Goal: Task Accomplishment & Management: Use online tool/utility

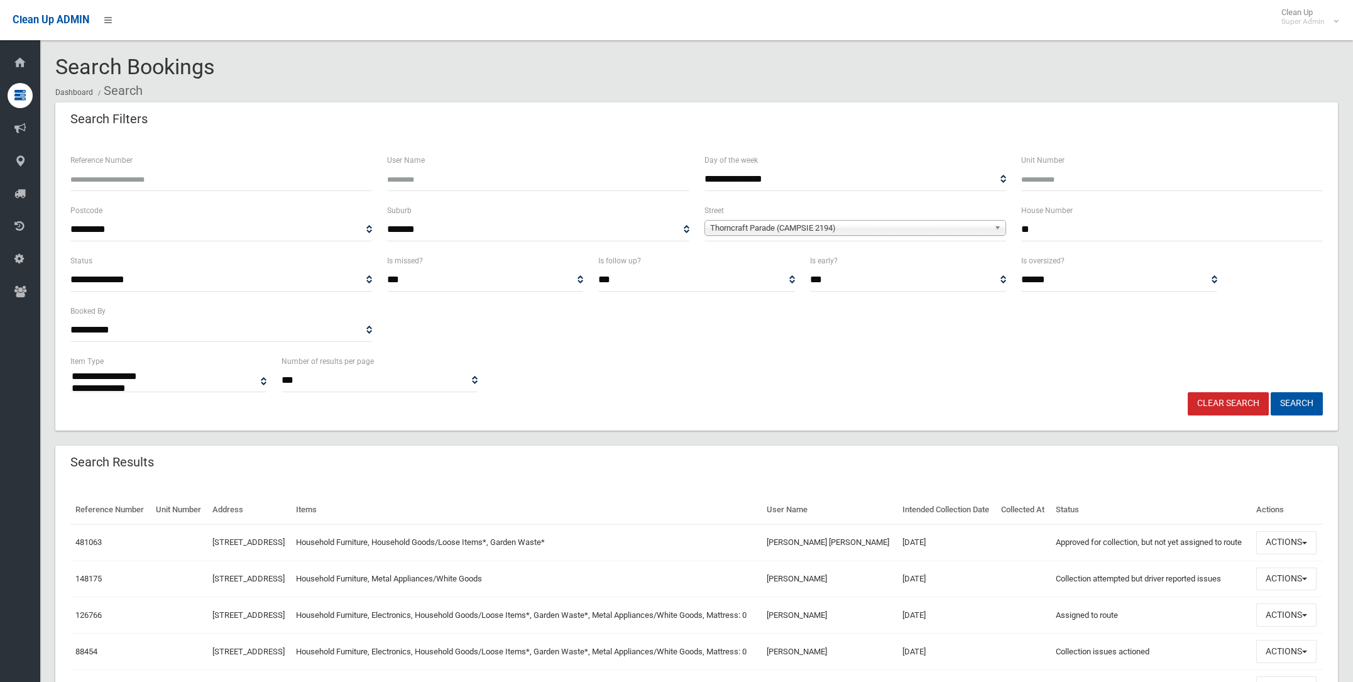
select select
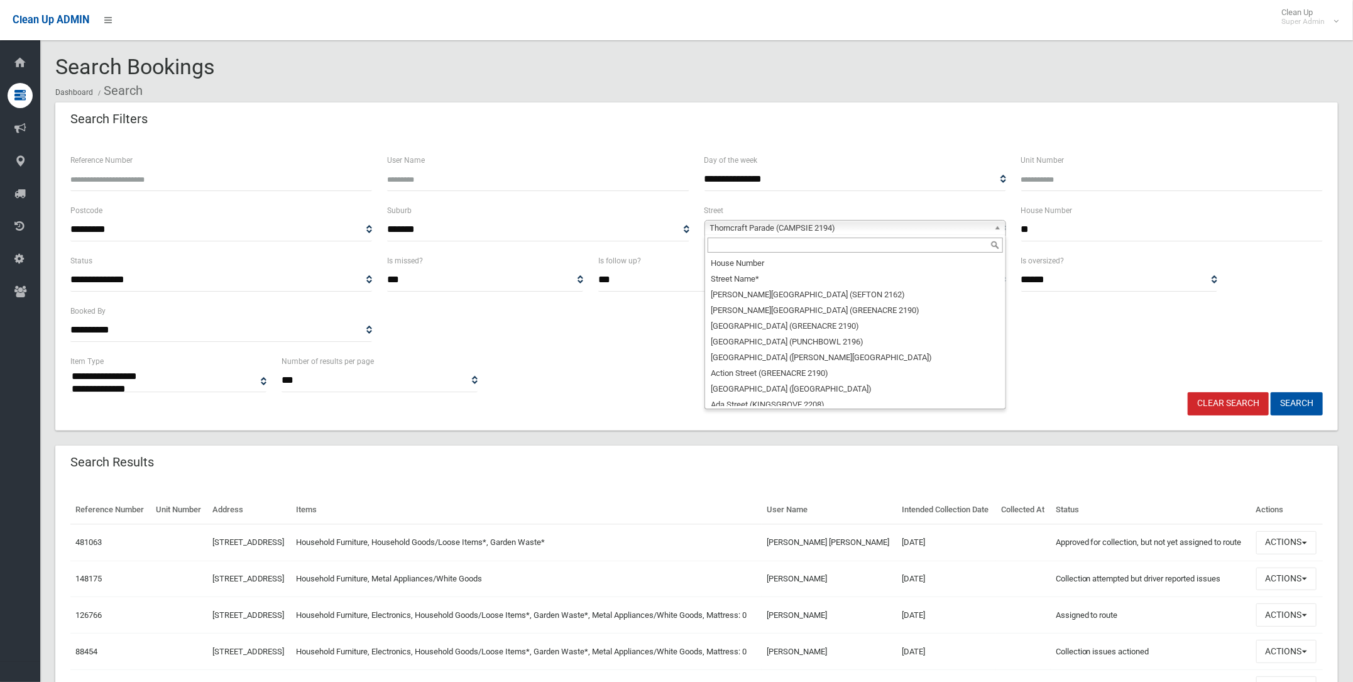
click at [771, 228] on span "Thorncraft Parade (CAMPSIE 2194)" at bounding box center [849, 228] width 279 height 15
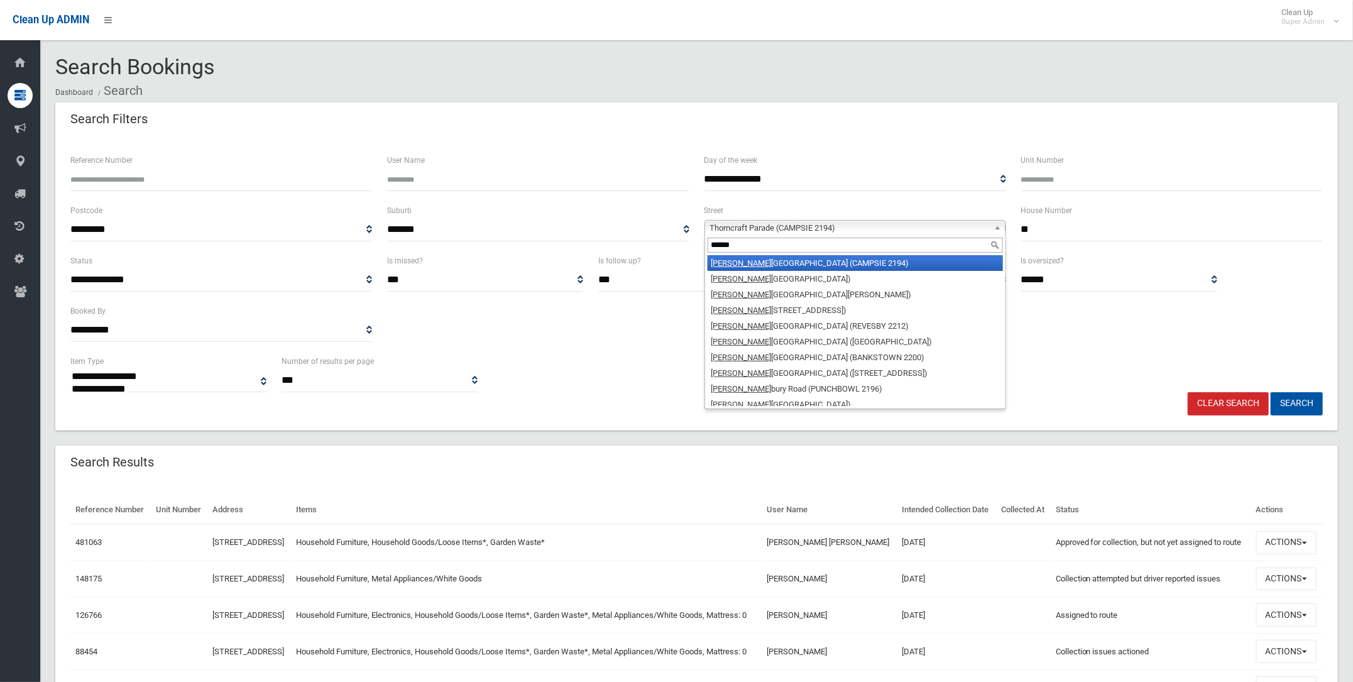
type input "******"
click at [794, 260] on li "[PERSON_NAME][GEOGRAPHIC_DATA] (CAMPSIE 2194)" at bounding box center [855, 263] width 295 height 16
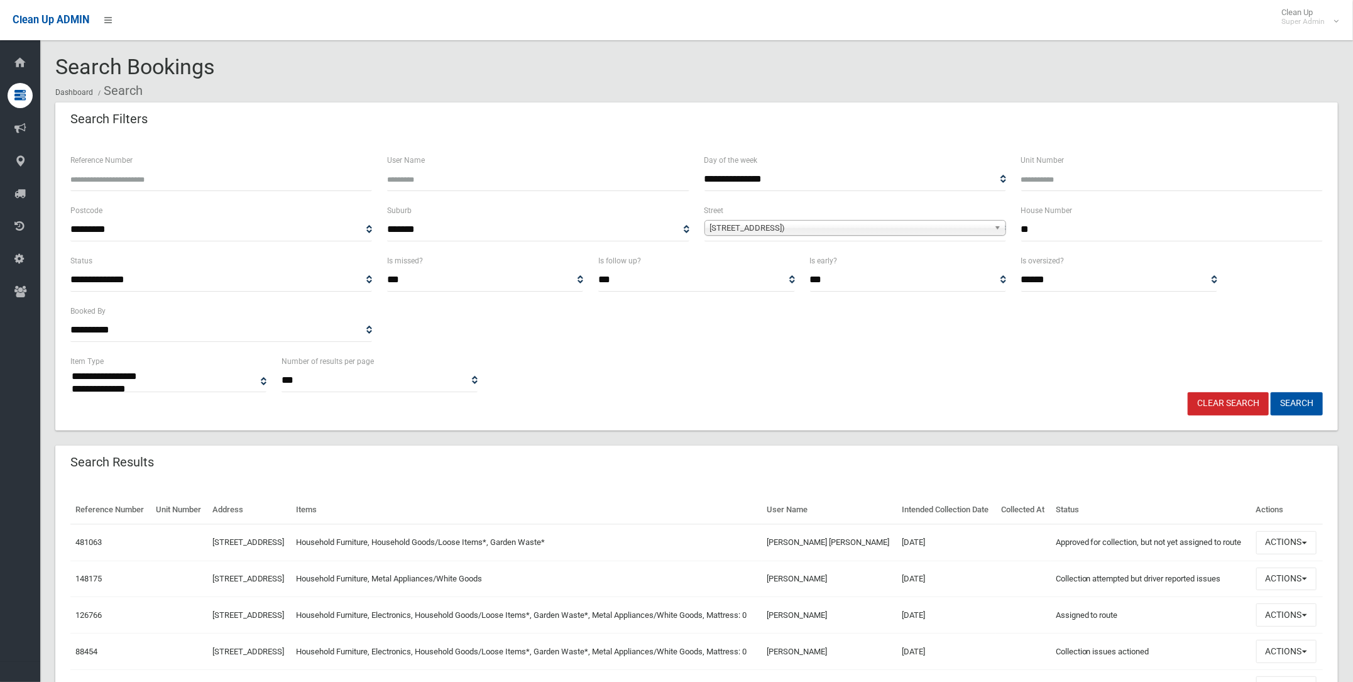
drag, startPoint x: 1038, startPoint y: 226, endPoint x: 1017, endPoint y: 226, distance: 21.4
click at [1017, 226] on div "House Number **" at bounding box center [1172, 228] width 317 height 50
type input "*******"
click at [1288, 398] on button "Search" at bounding box center [1297, 403] width 52 height 23
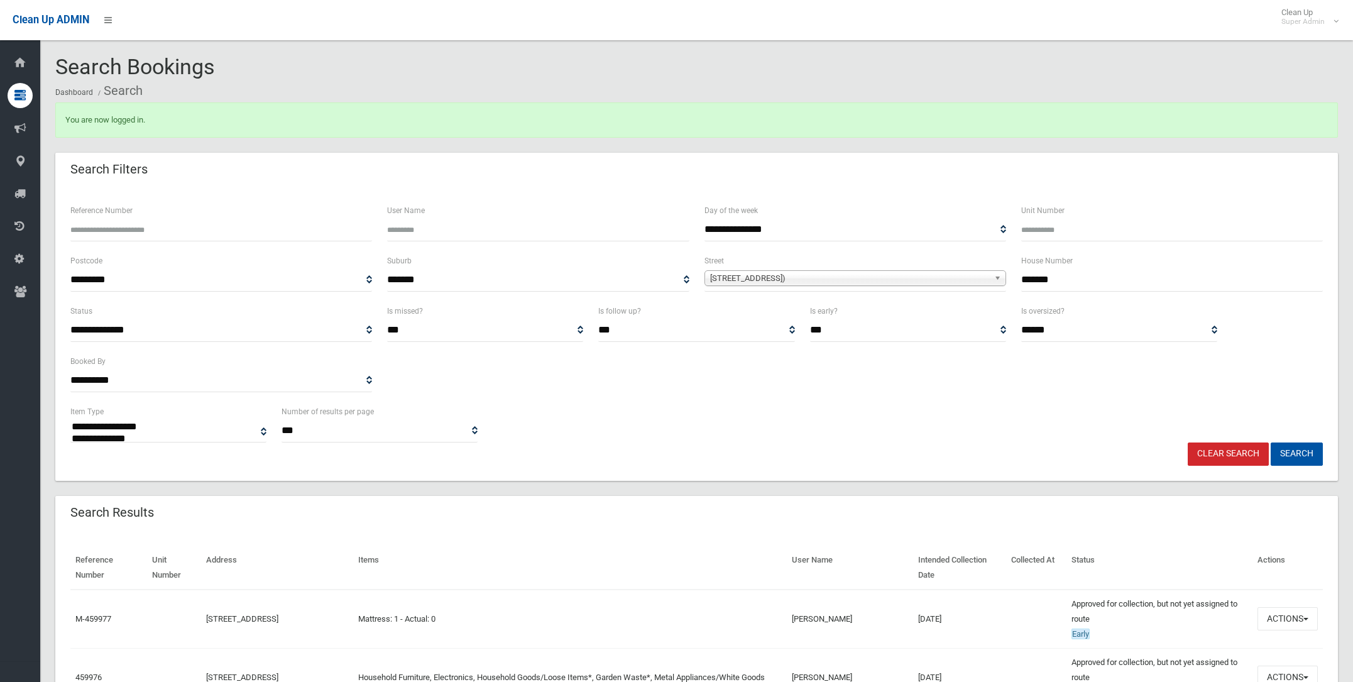
select select
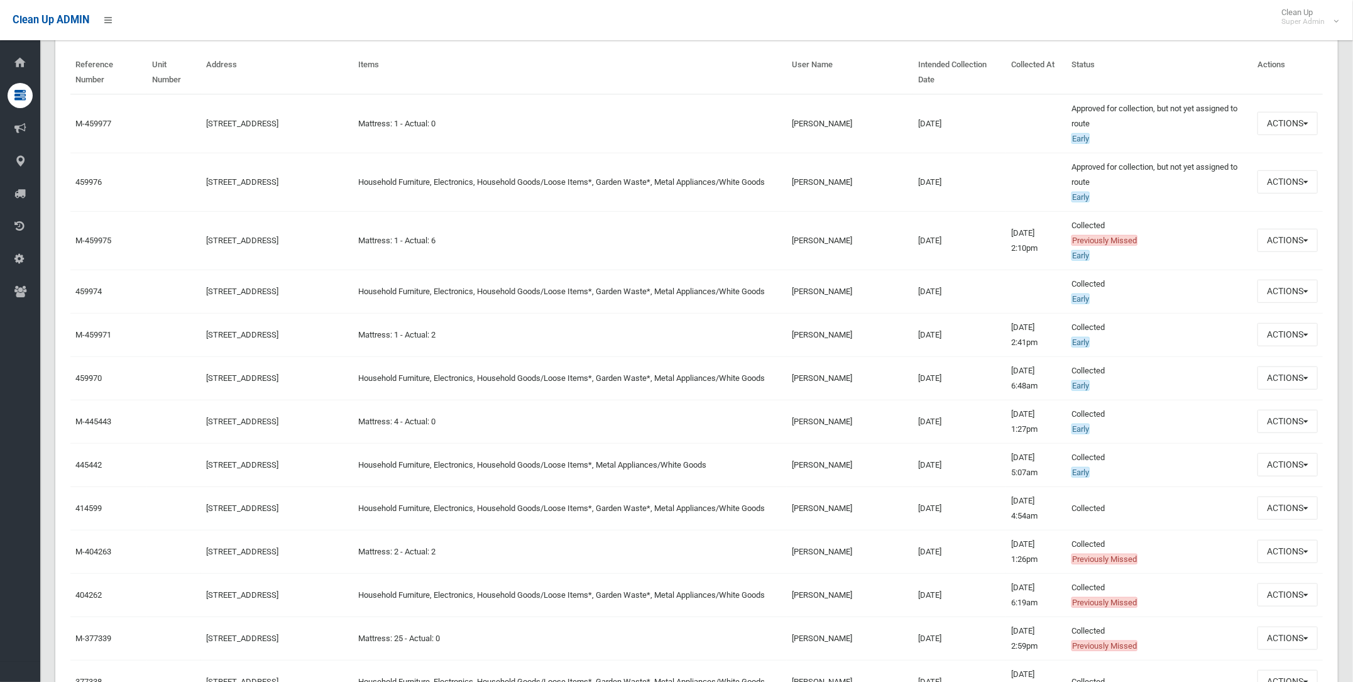
scroll to position [471, 0]
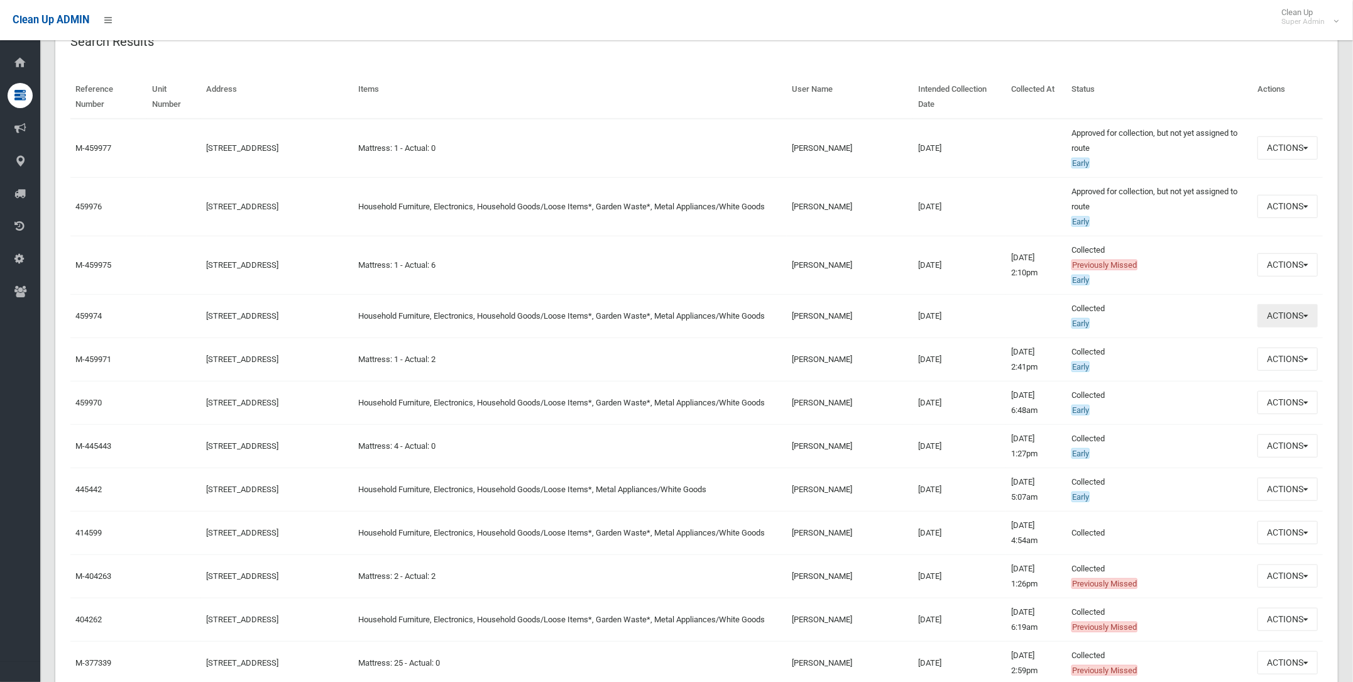
click at [1282, 310] on button "Actions" at bounding box center [1288, 315] width 60 height 23
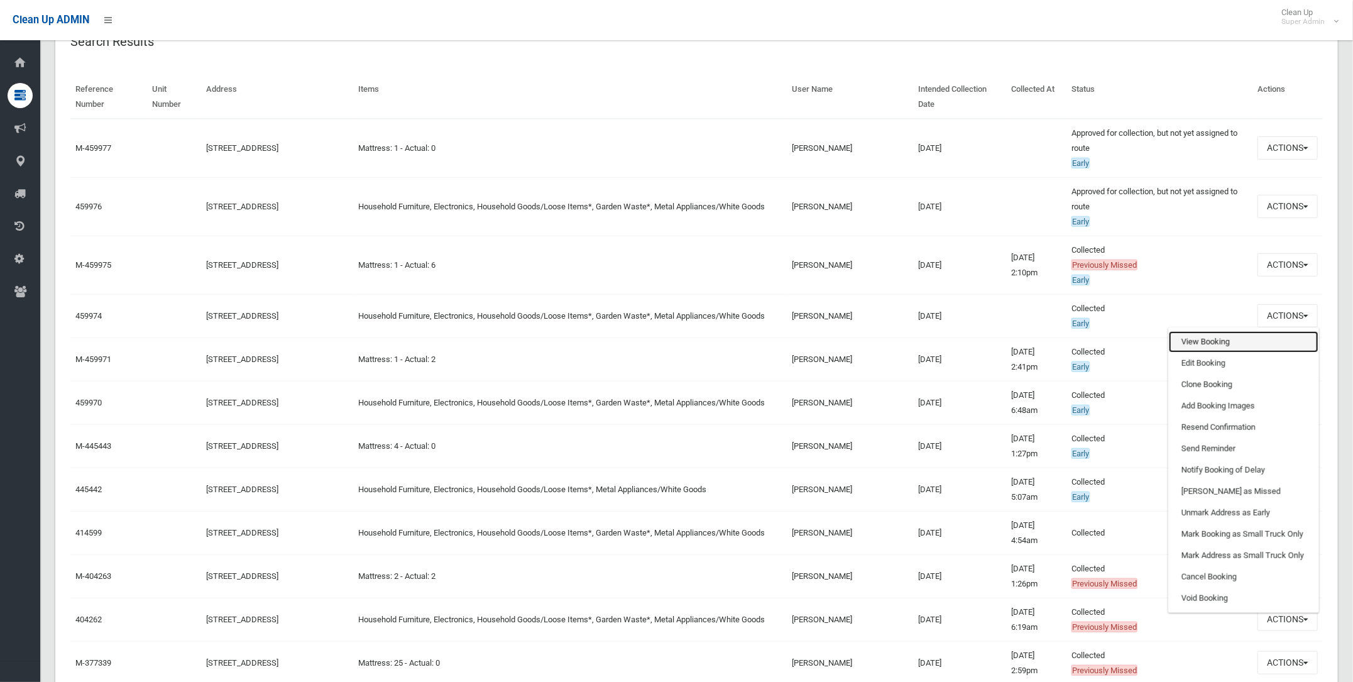
click at [1200, 336] on link "View Booking" at bounding box center [1244, 341] width 150 height 21
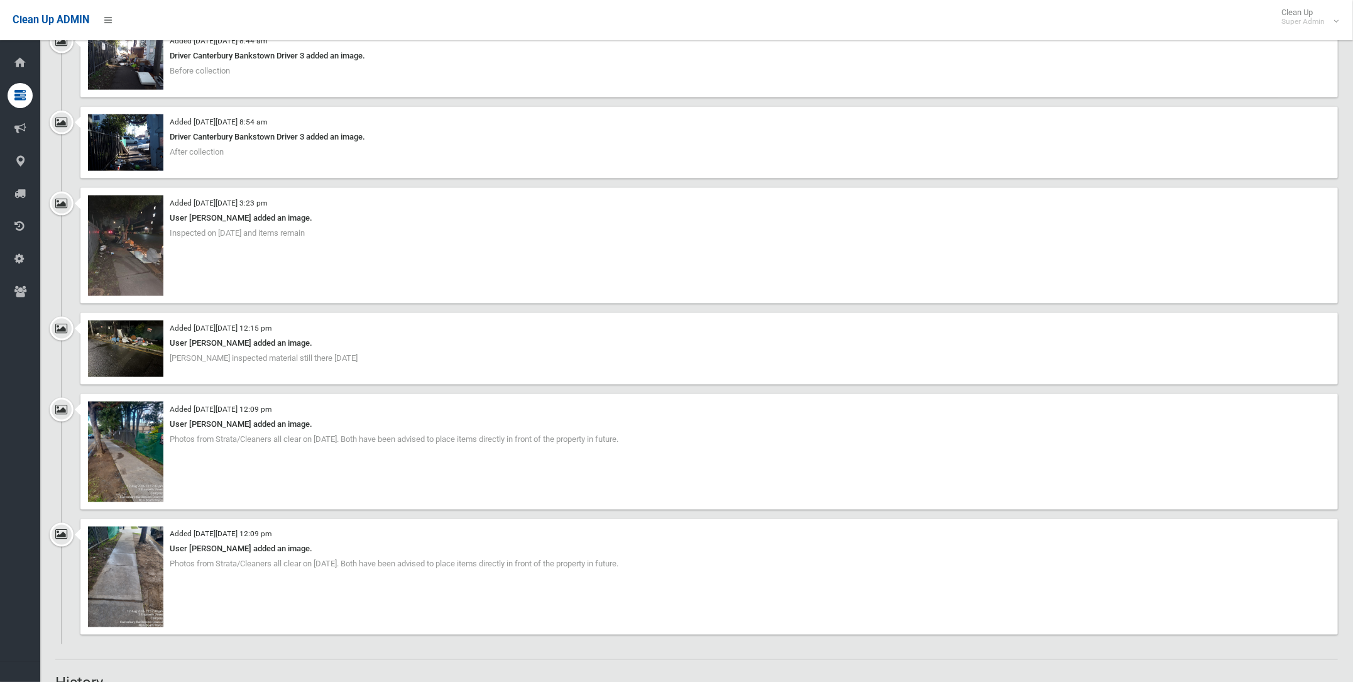
scroll to position [1099, 0]
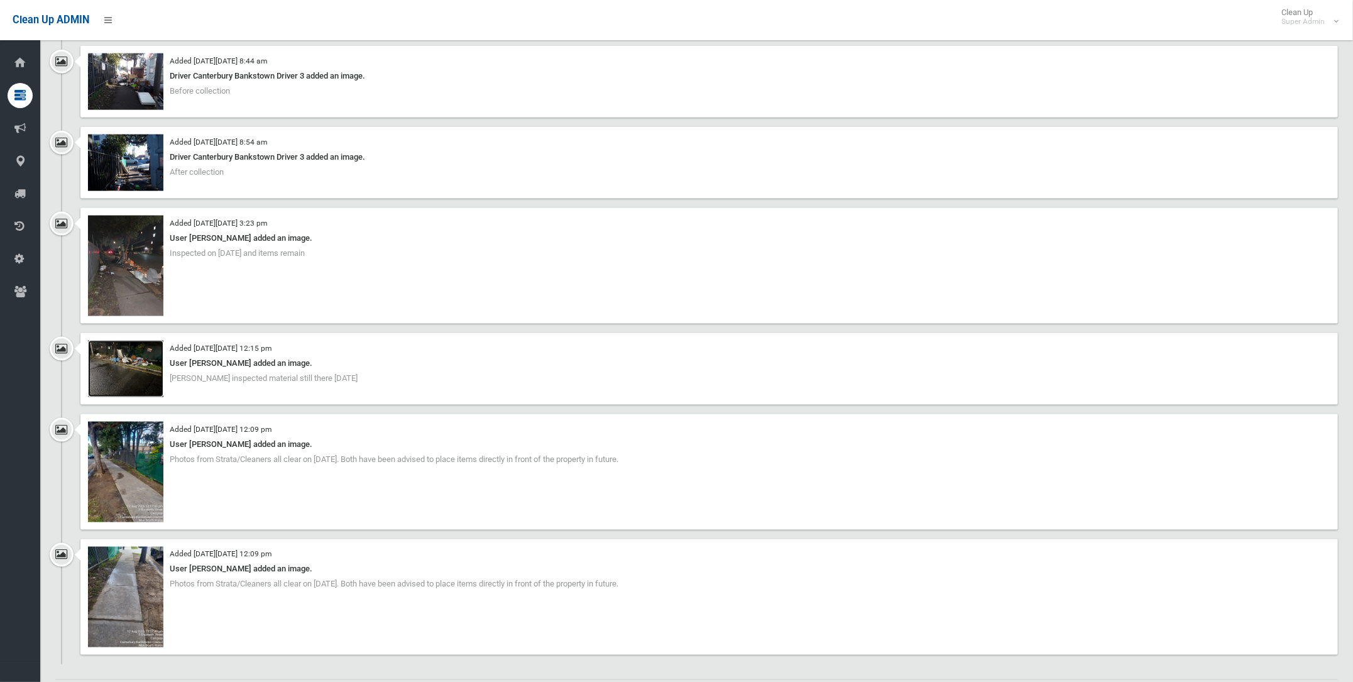
click at [111, 351] on img at bounding box center [125, 369] width 75 height 57
click at [122, 252] on img at bounding box center [125, 266] width 75 height 101
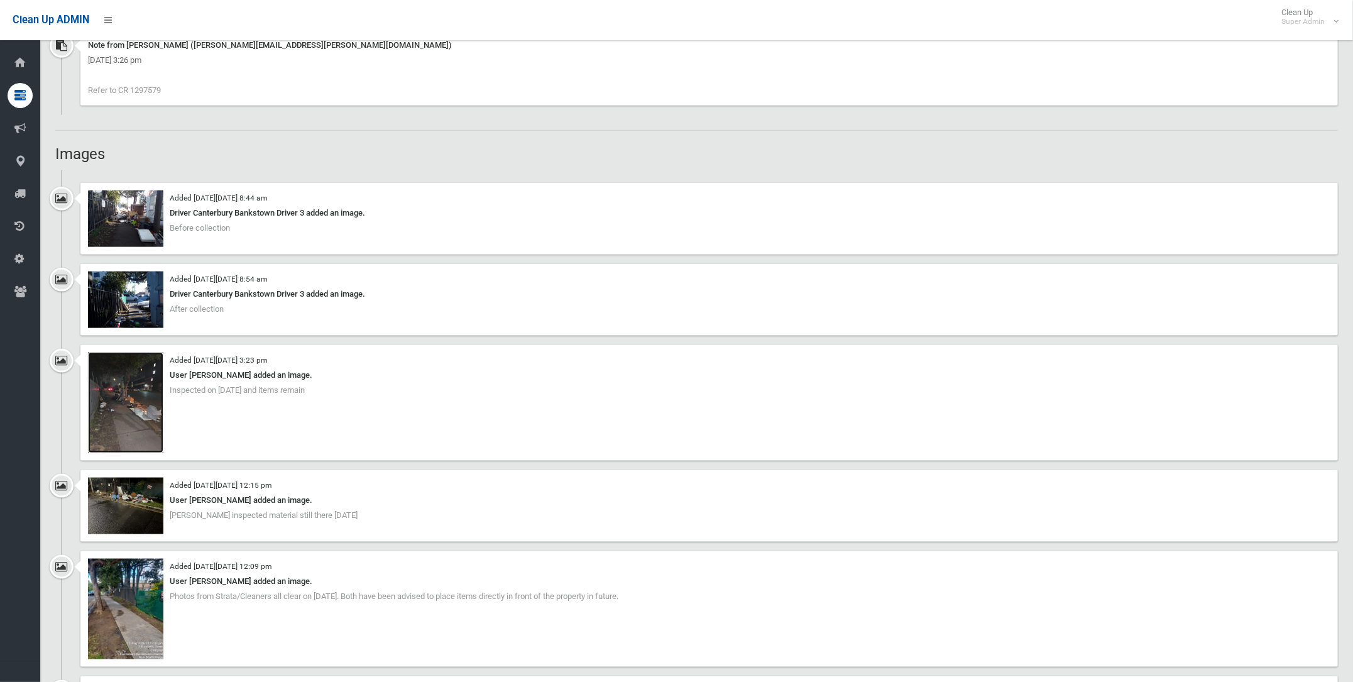
scroll to position [942, 0]
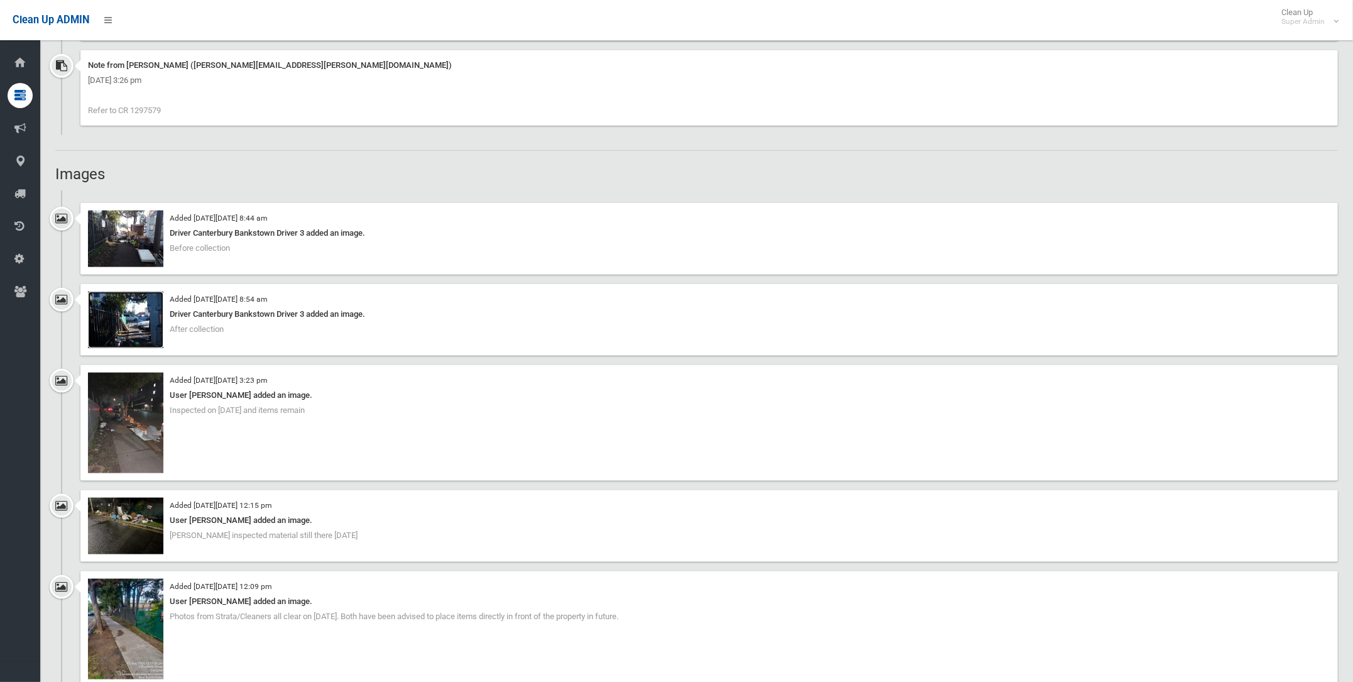
click at [141, 308] on img at bounding box center [125, 320] width 75 height 57
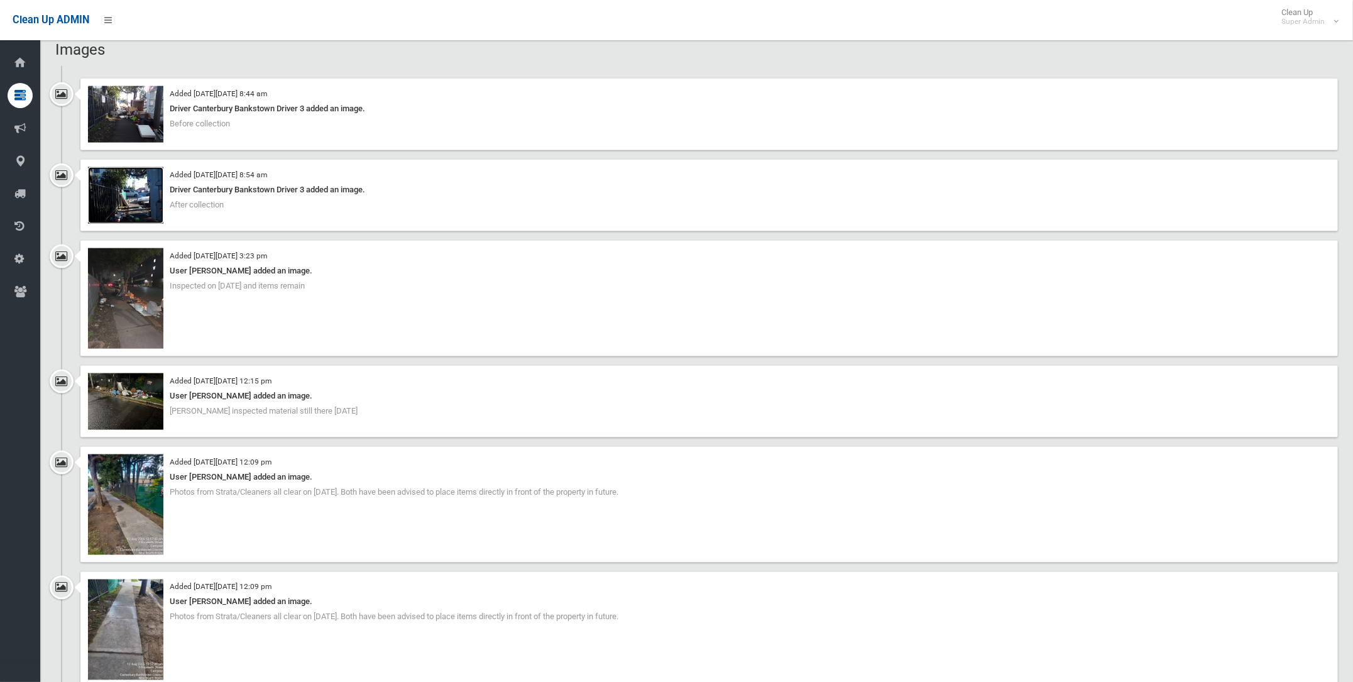
scroll to position [1099, 0]
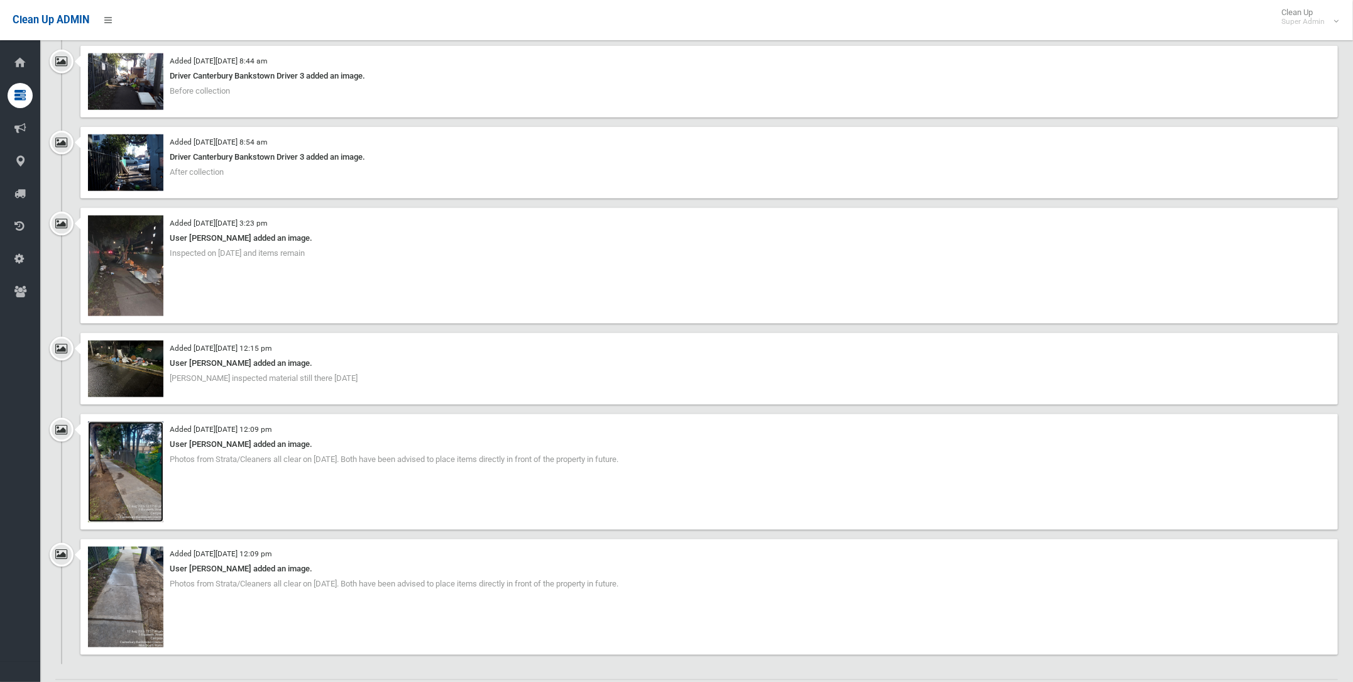
click at [104, 448] on img at bounding box center [125, 472] width 75 height 101
click at [101, 574] on img at bounding box center [125, 597] width 75 height 101
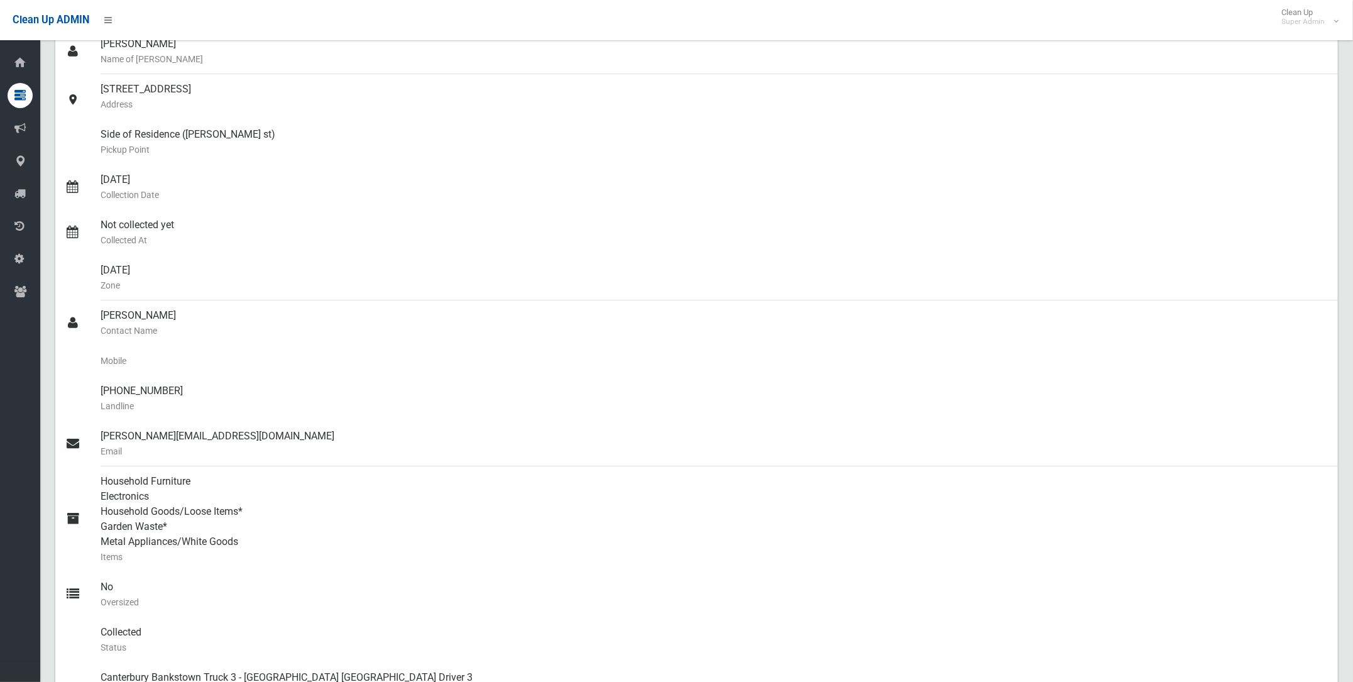
scroll to position [0, 0]
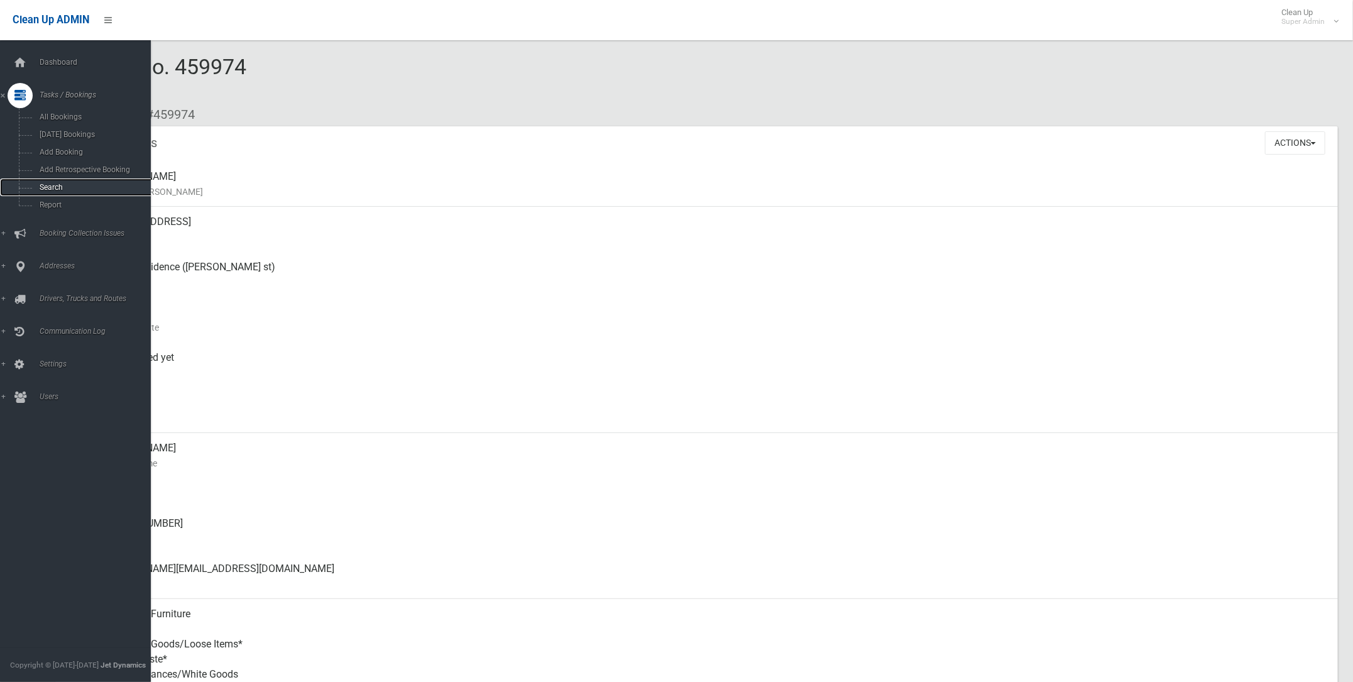
click at [50, 188] on span "Search" at bounding box center [94, 187] width 116 height 9
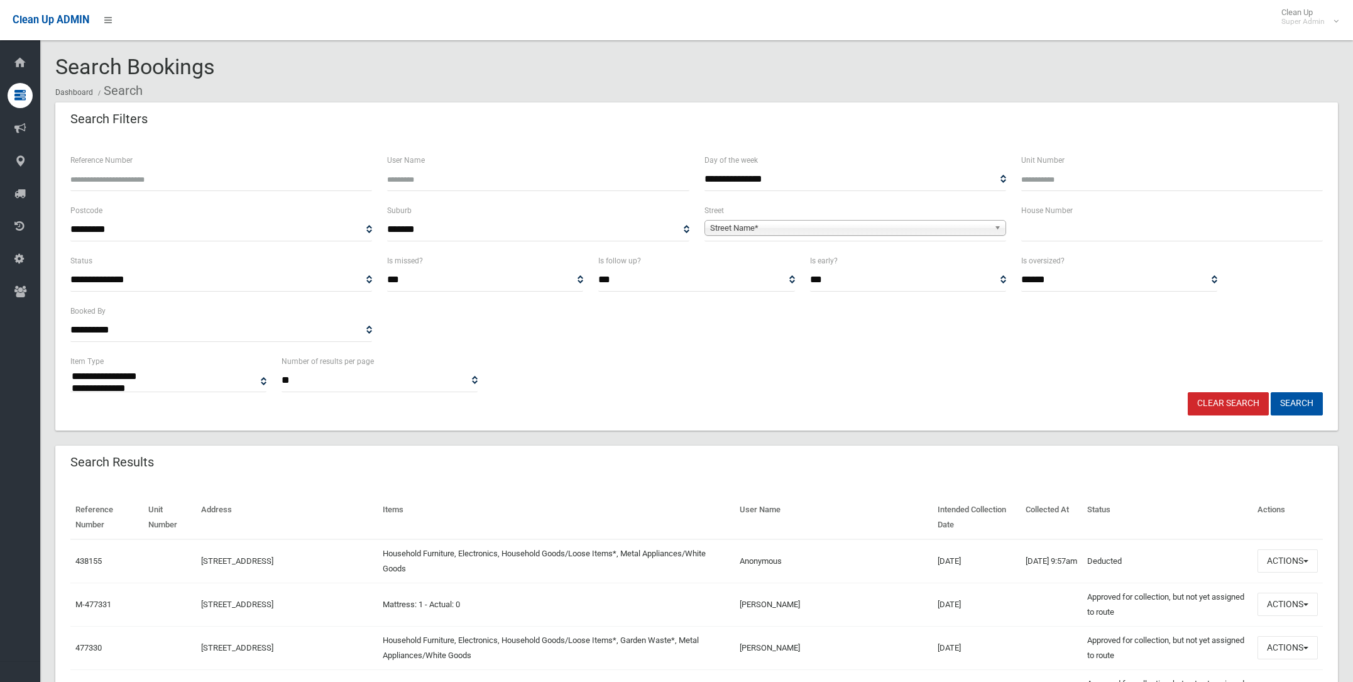
select select
click at [745, 223] on span "Street Name*" at bounding box center [849, 228] width 279 height 15
type input "****"
click at [764, 277] on li "Croy don Street (LAKEMBA 2195)" at bounding box center [855, 279] width 295 height 16
click at [1039, 218] on input "text" at bounding box center [1172, 229] width 302 height 23
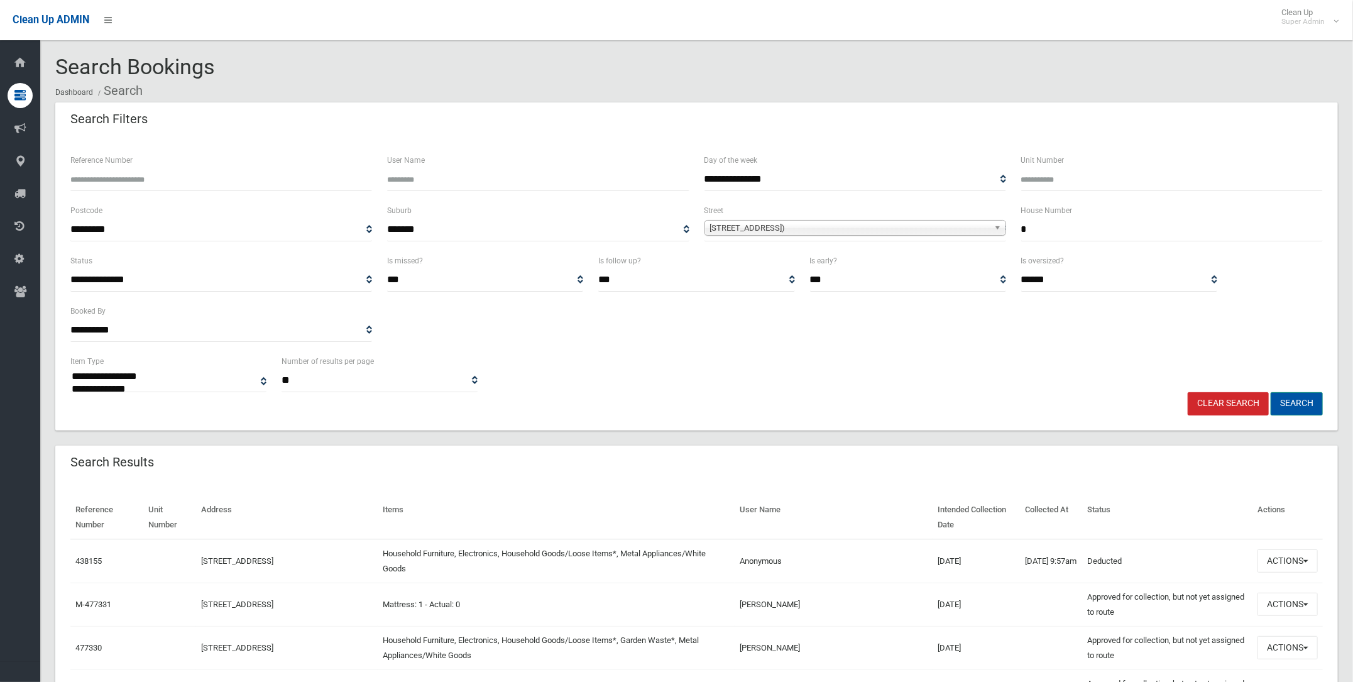
type input "*"
click at [1305, 403] on button "Search" at bounding box center [1297, 403] width 52 height 23
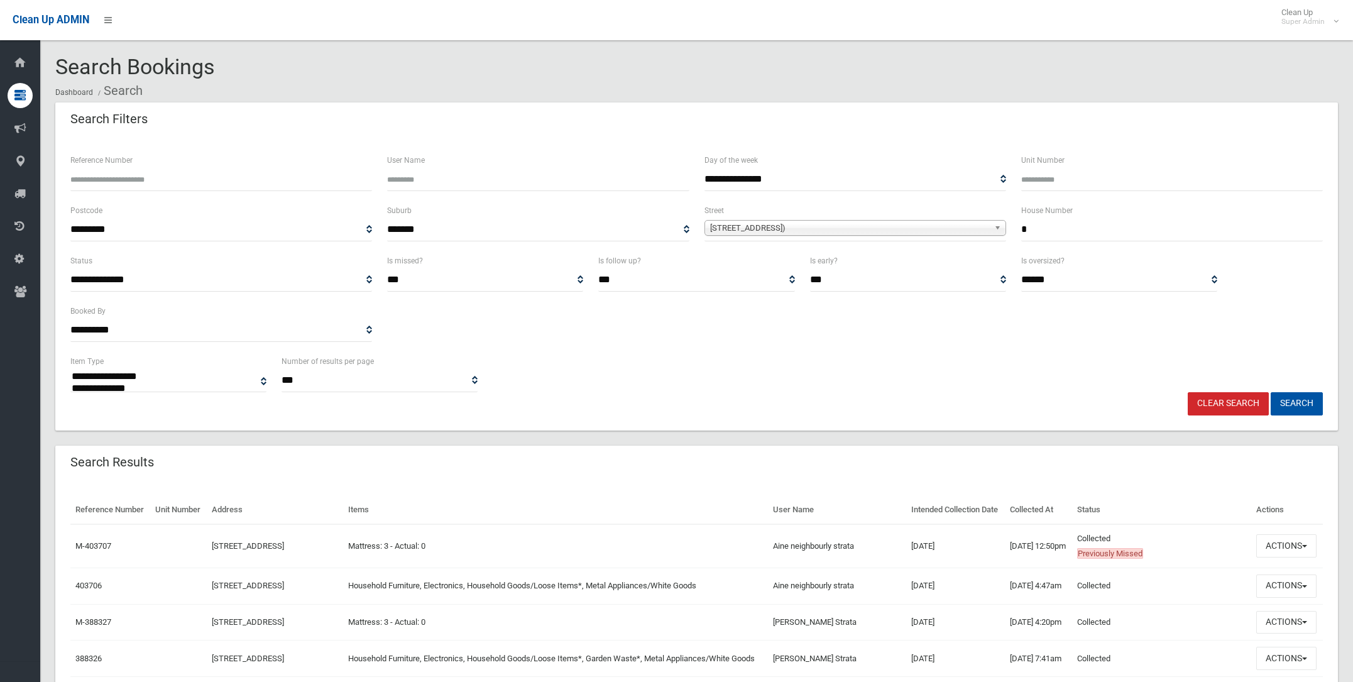
select select
click at [1029, 226] on input "*" at bounding box center [1172, 229] width 302 height 23
type input "*"
click at [1302, 397] on button "Search" at bounding box center [1297, 403] width 52 height 23
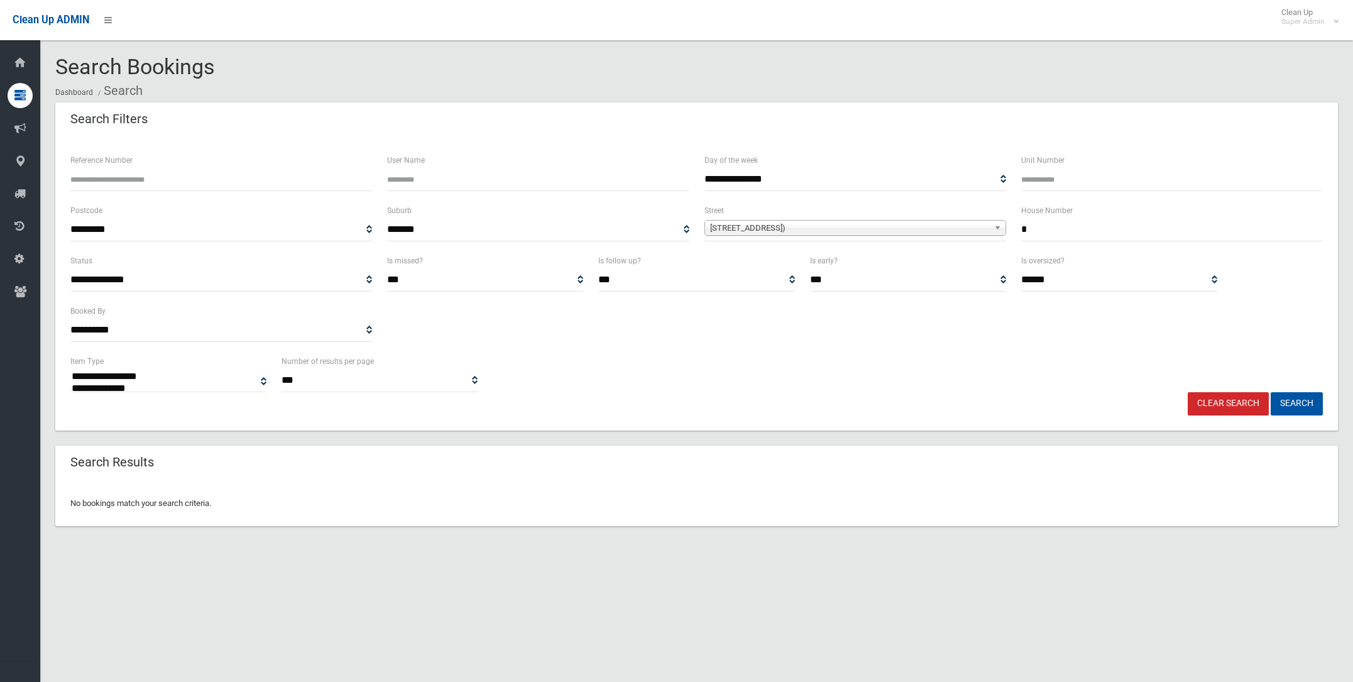
select select
click at [1038, 231] on input "*" at bounding box center [1172, 229] width 302 height 23
type input "****"
click at [1305, 398] on button "Search" at bounding box center [1297, 403] width 52 height 23
select select
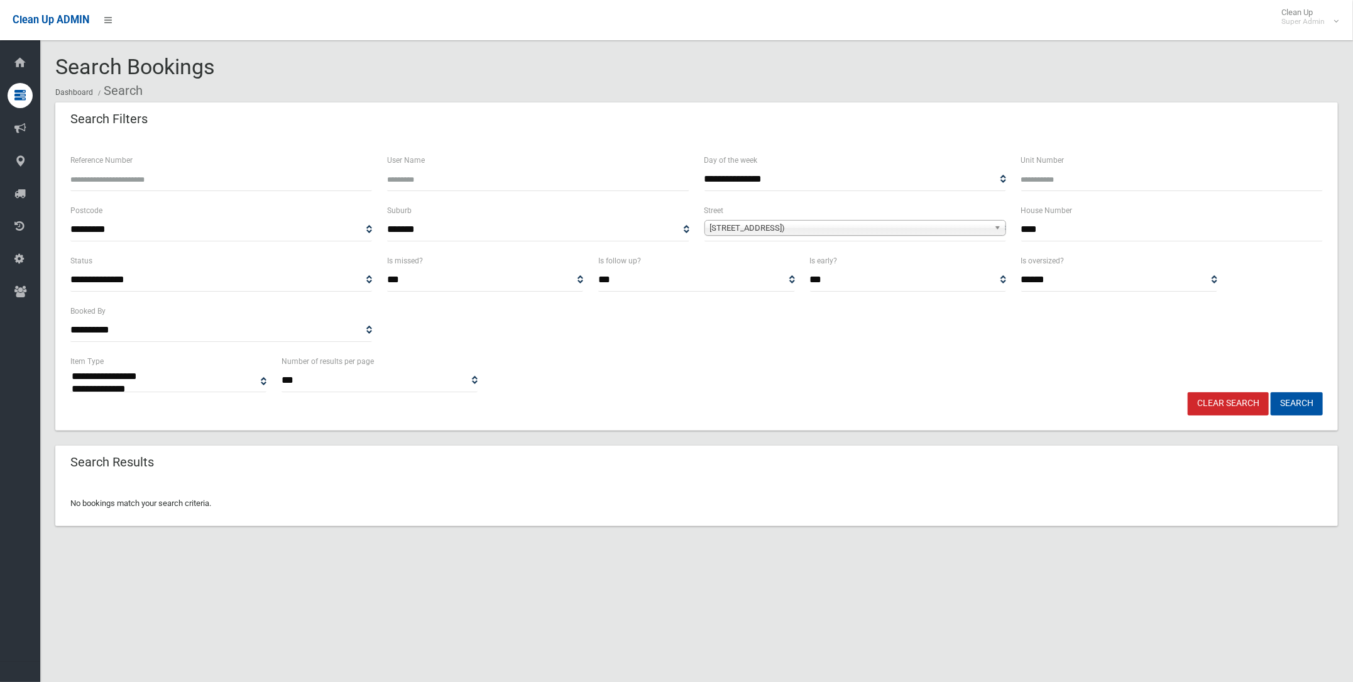
click at [1032, 226] on input "****" at bounding box center [1172, 229] width 302 height 23
type input "**"
click at [1287, 393] on button "Search" at bounding box center [1297, 403] width 52 height 23
select select
click at [1050, 224] on input "**" at bounding box center [1172, 229] width 302 height 23
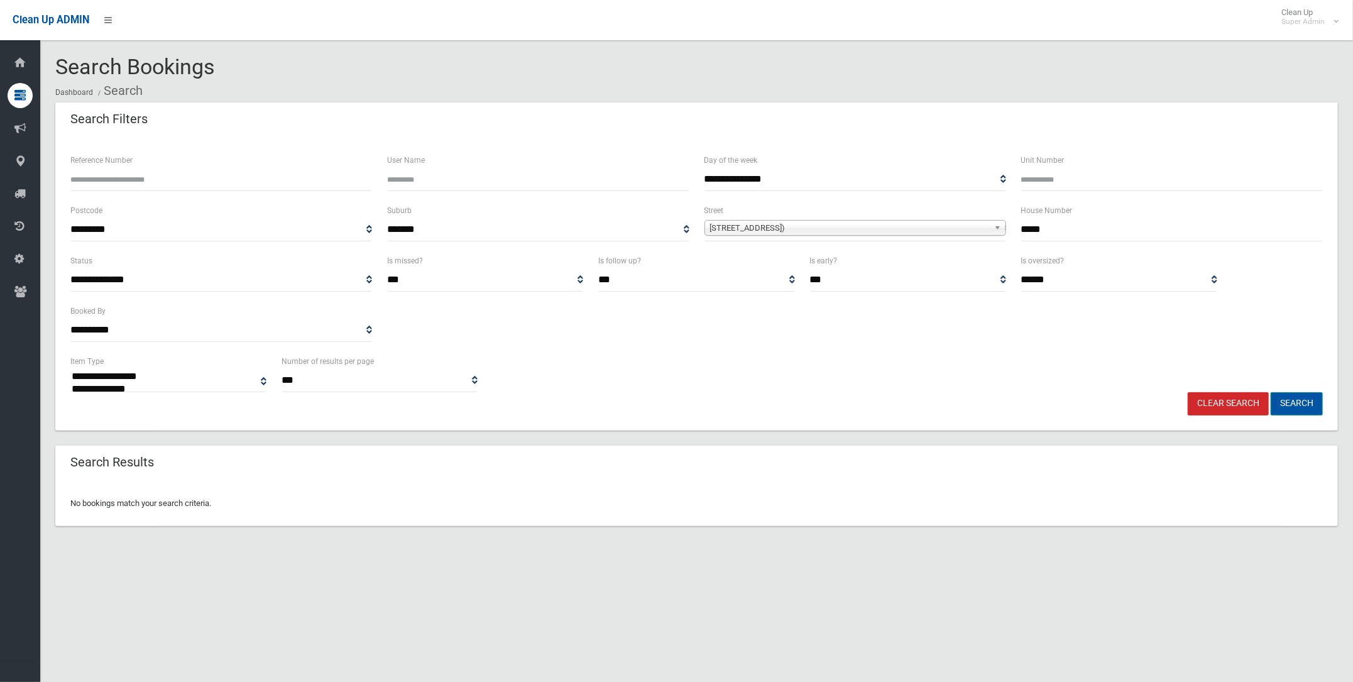
type input "*****"
click at [1305, 404] on button "Search" at bounding box center [1297, 403] width 52 height 23
select select
drag, startPoint x: 1060, startPoint y: 224, endPoint x: 1014, endPoint y: 223, distance: 45.9
click at [1014, 223] on div "House Number *****" at bounding box center [1172, 228] width 317 height 50
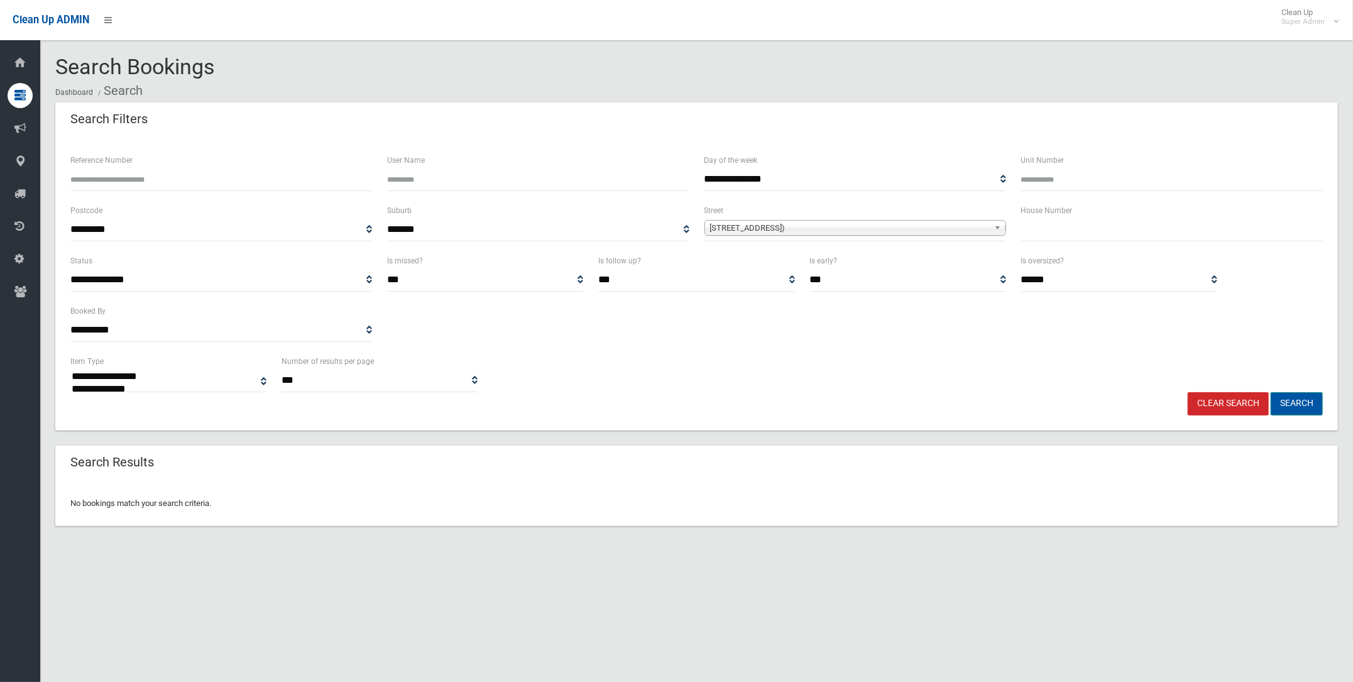
click at [1292, 392] on button "Search" at bounding box center [1297, 403] width 52 height 23
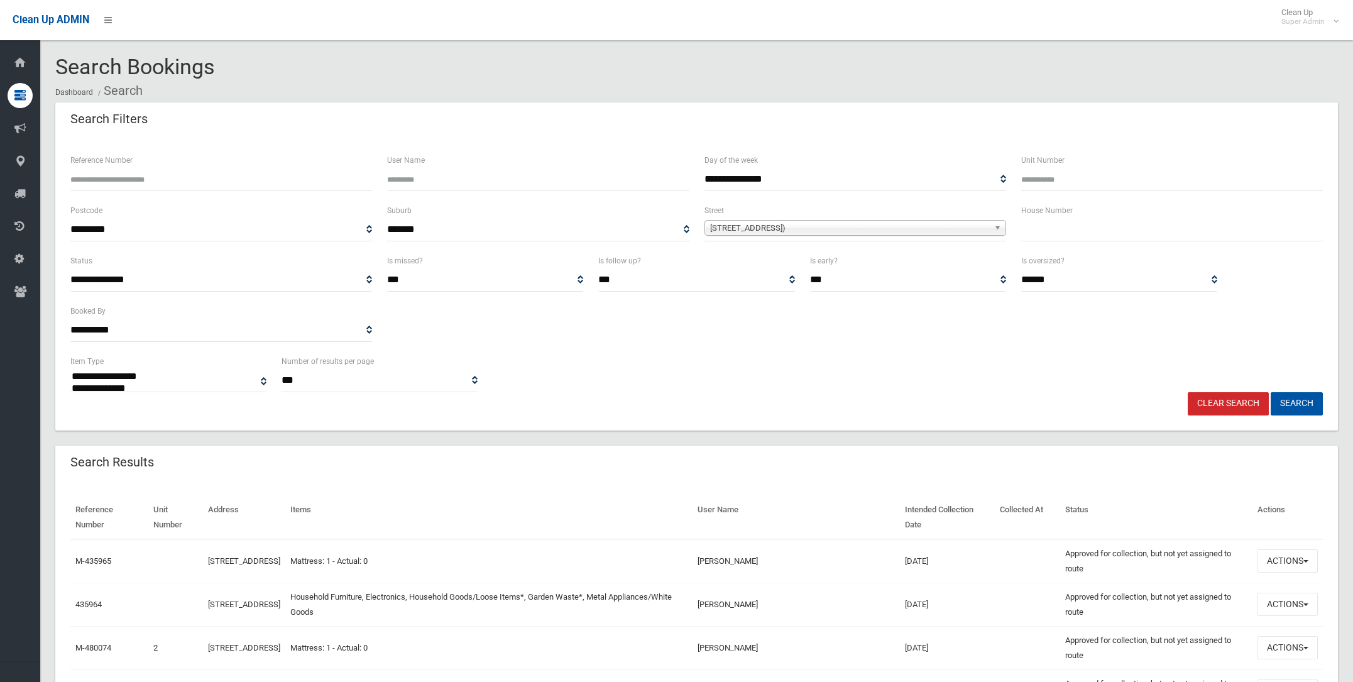
select select
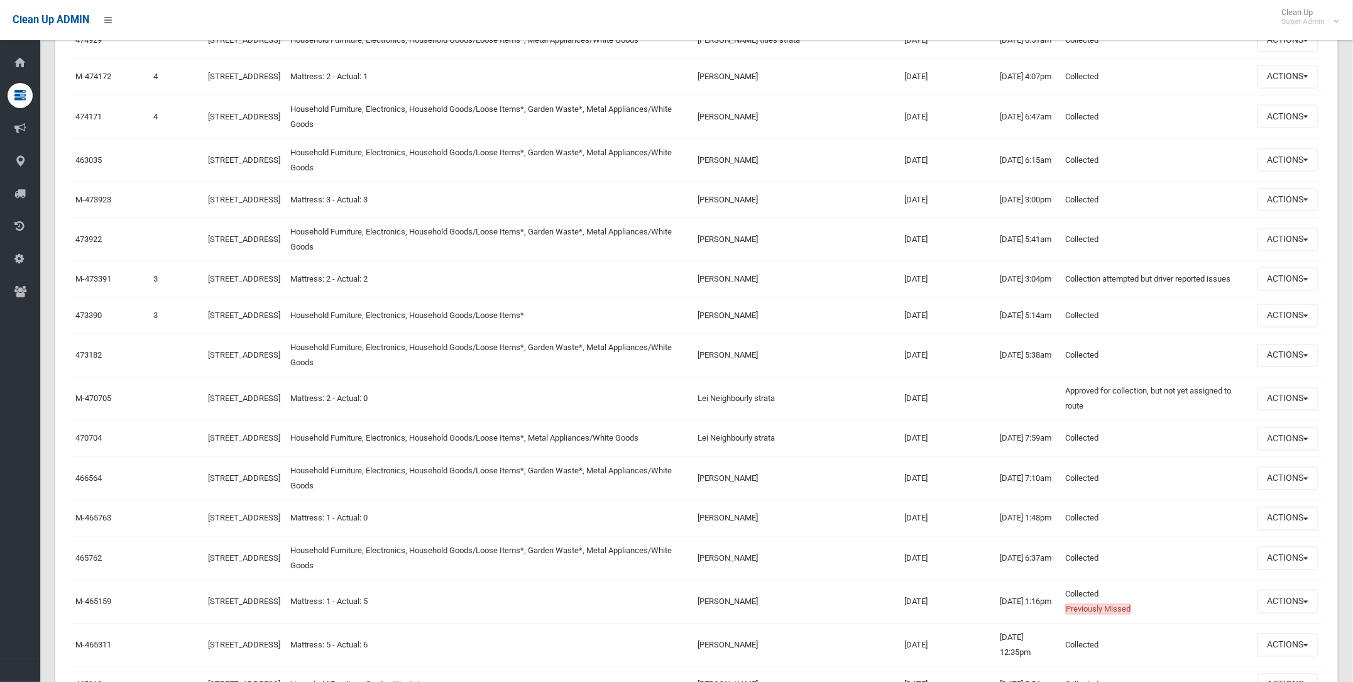
scroll to position [1413, 0]
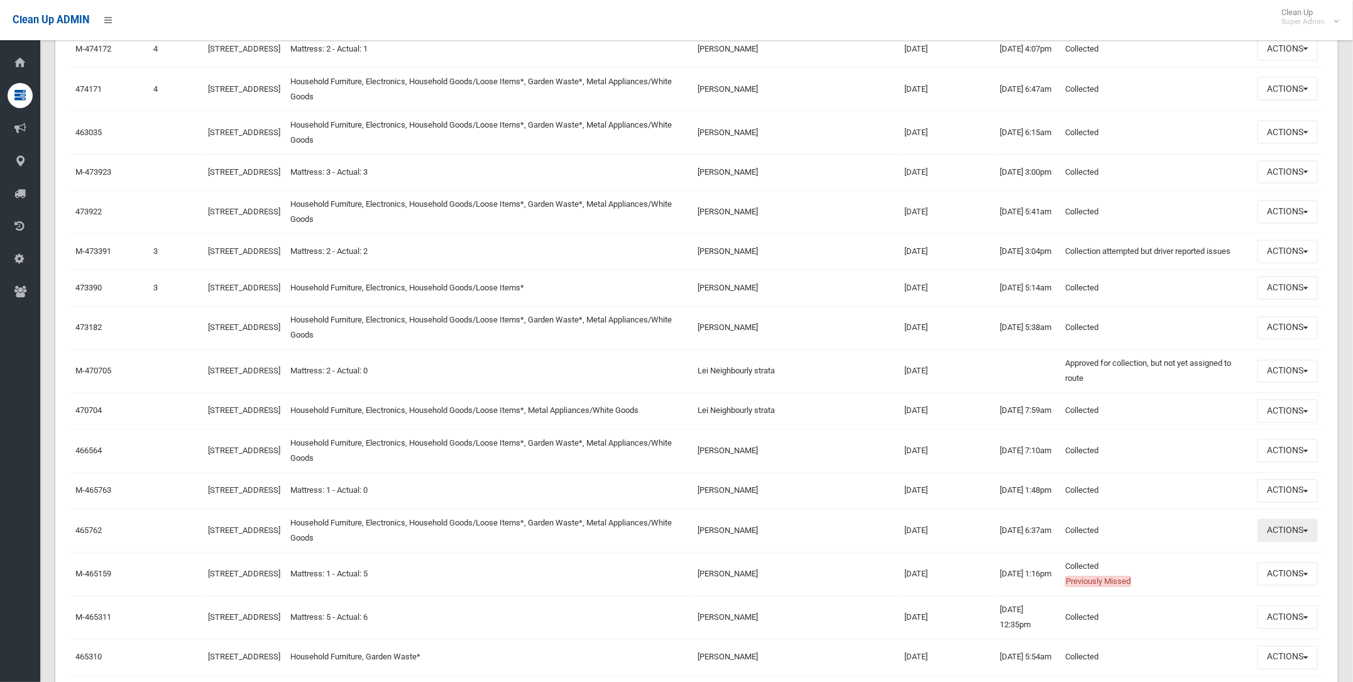
click at [1269, 542] on button "Actions" at bounding box center [1288, 530] width 60 height 23
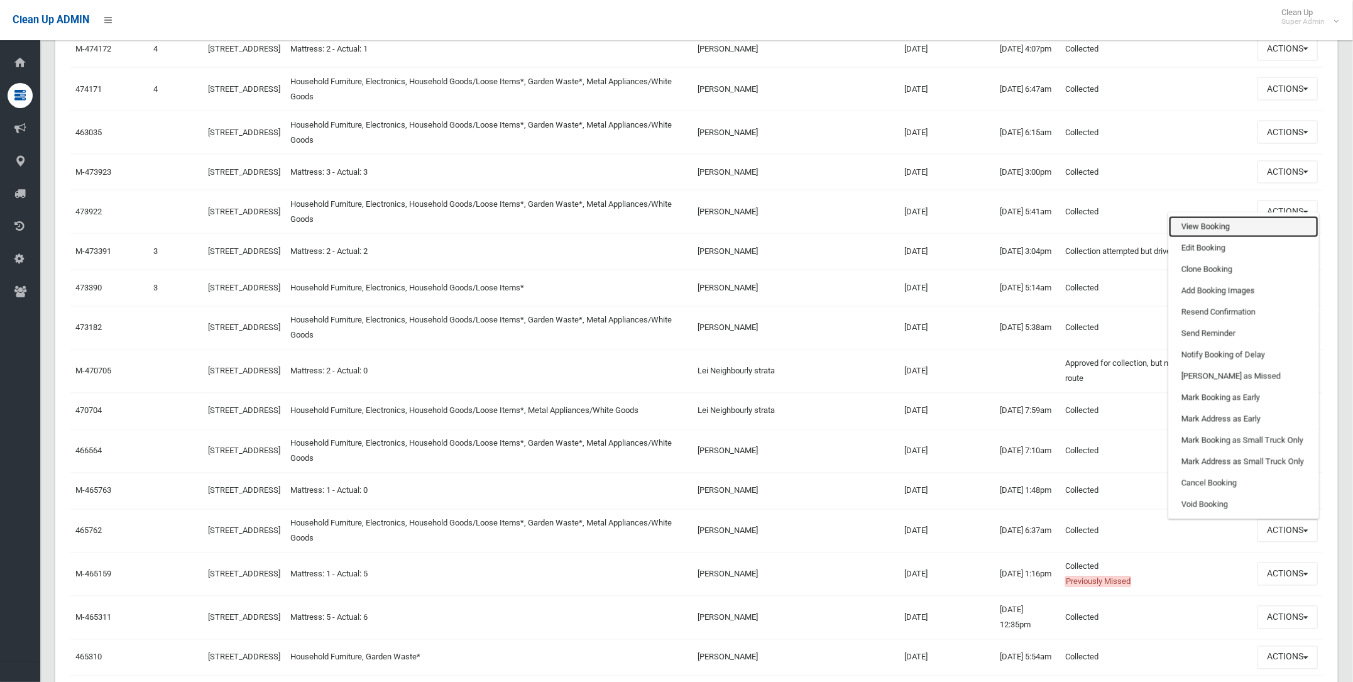
click at [1198, 238] on link "View Booking" at bounding box center [1244, 226] width 150 height 21
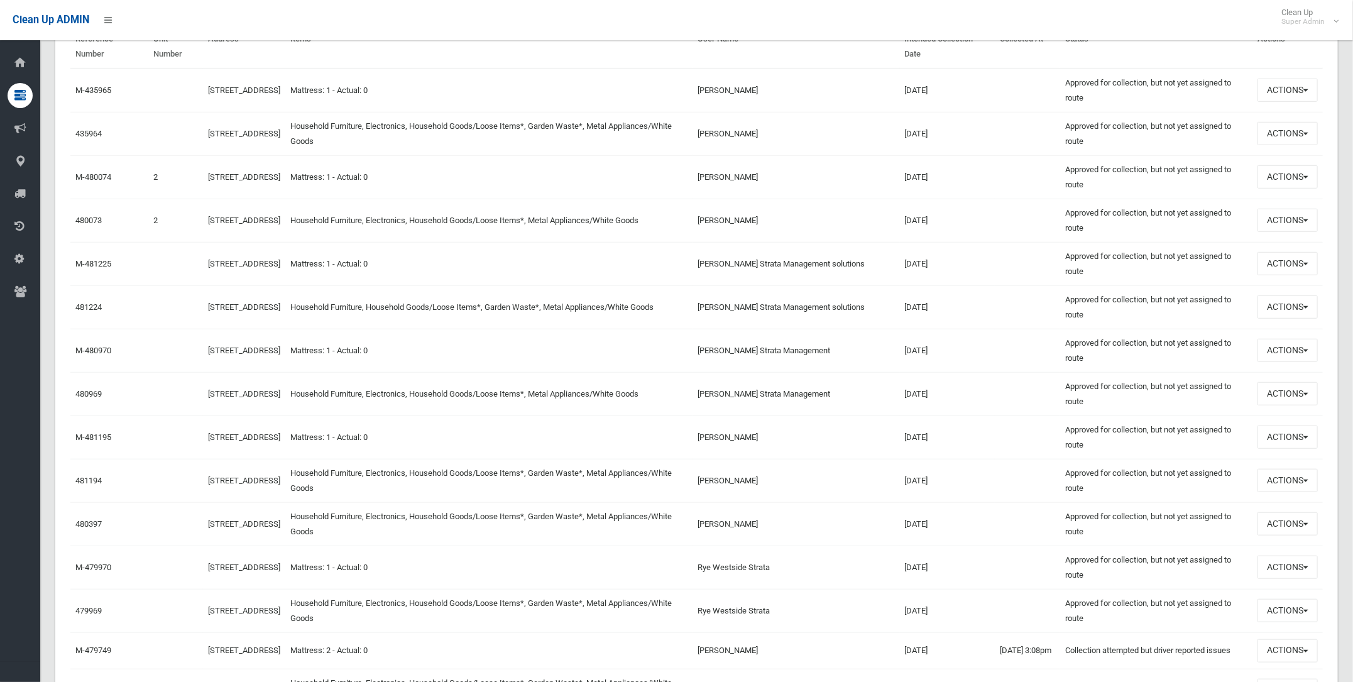
scroll to position [0, 0]
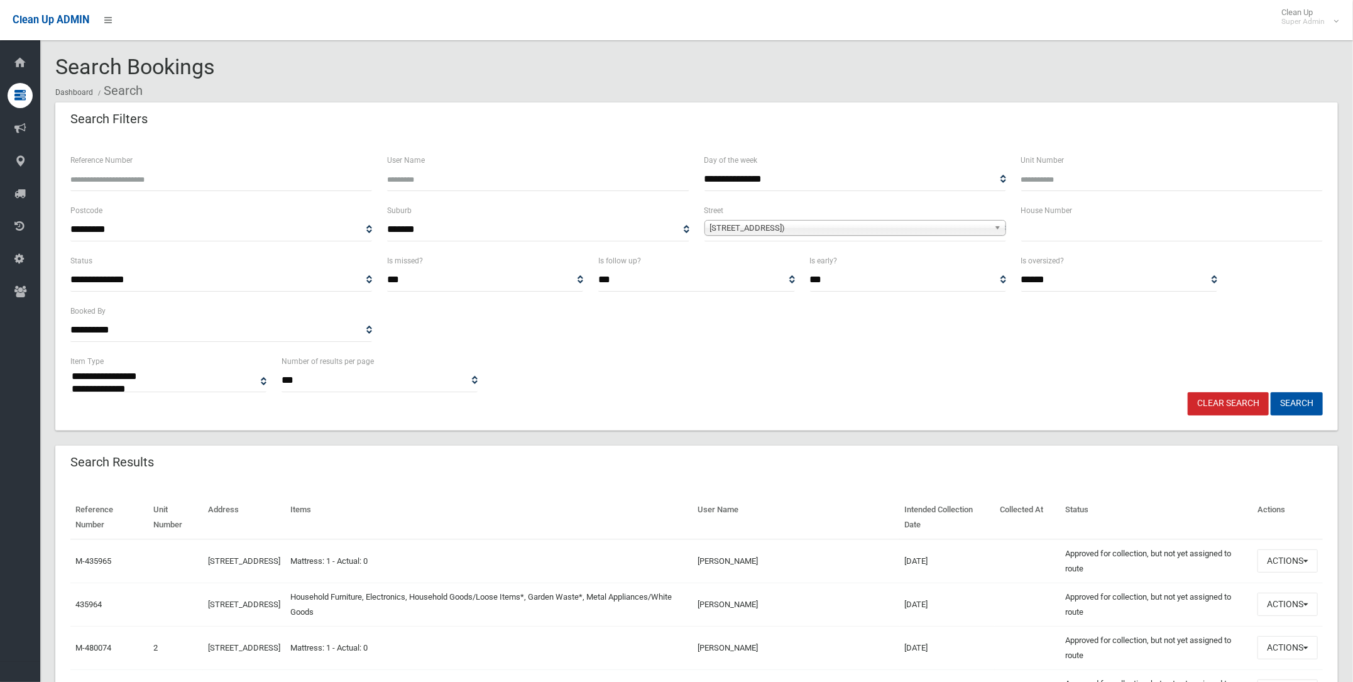
click at [1045, 232] on input "text" at bounding box center [1172, 229] width 302 height 23
type input "*****"
click at [1286, 393] on button "Search" at bounding box center [1297, 403] width 52 height 23
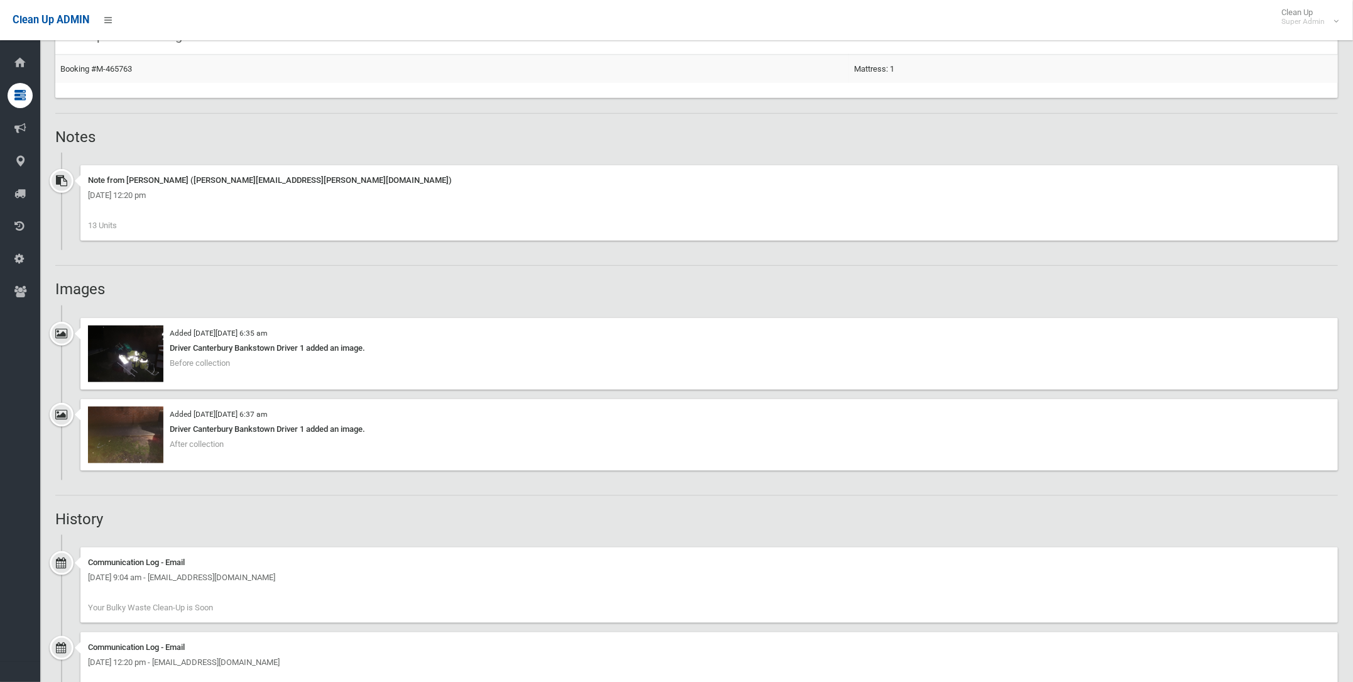
scroll to position [864, 0]
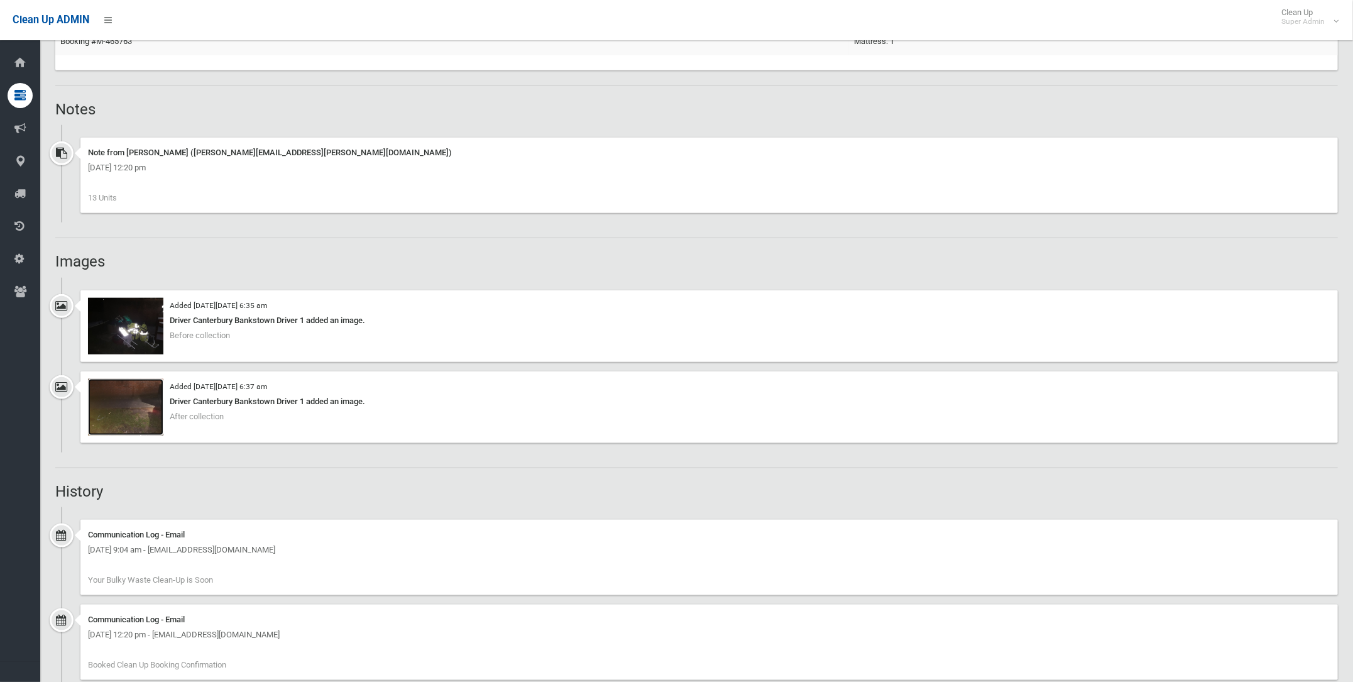
click at [126, 396] on img at bounding box center [125, 407] width 75 height 57
click at [121, 308] on img at bounding box center [125, 326] width 75 height 57
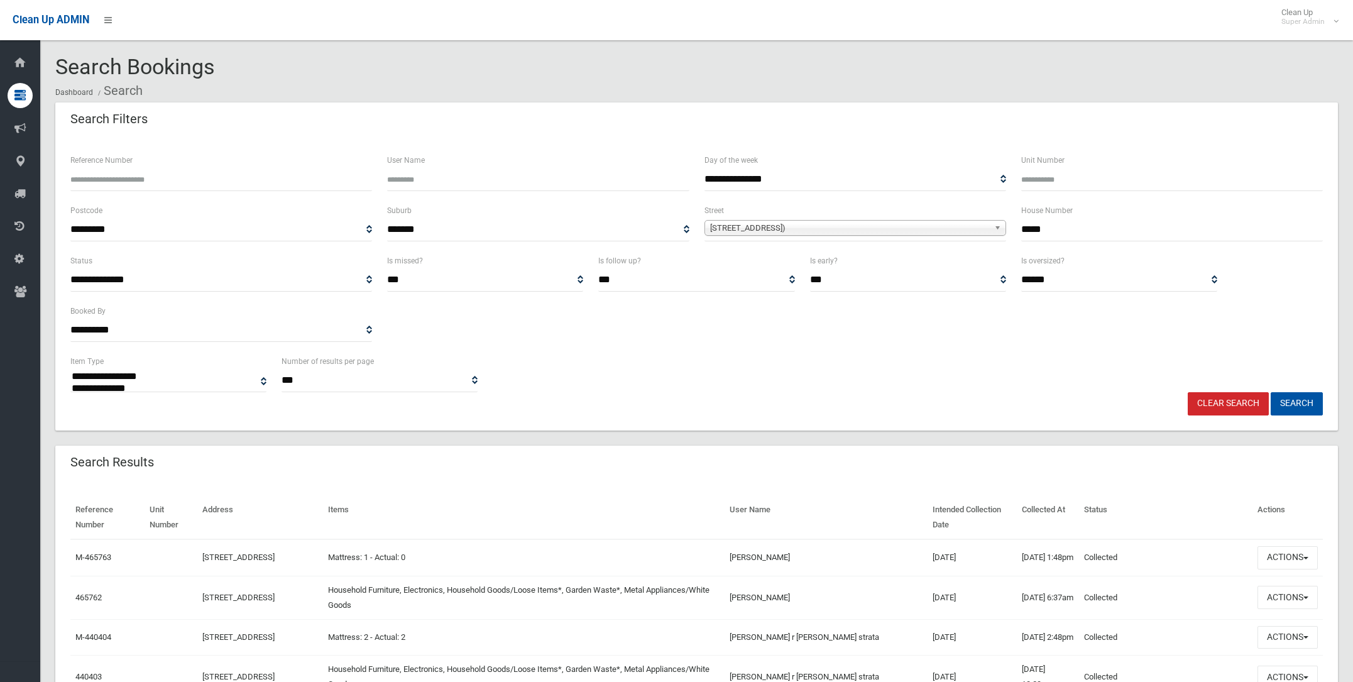
select select
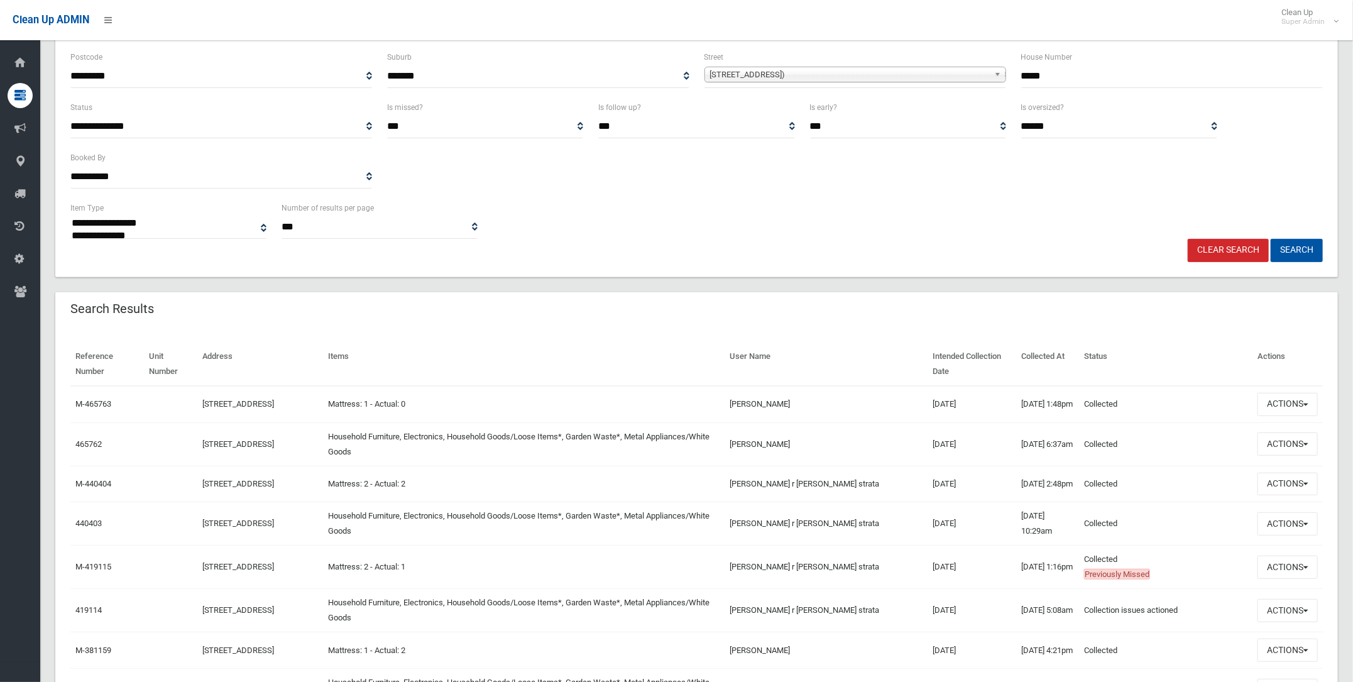
scroll to position [156, 0]
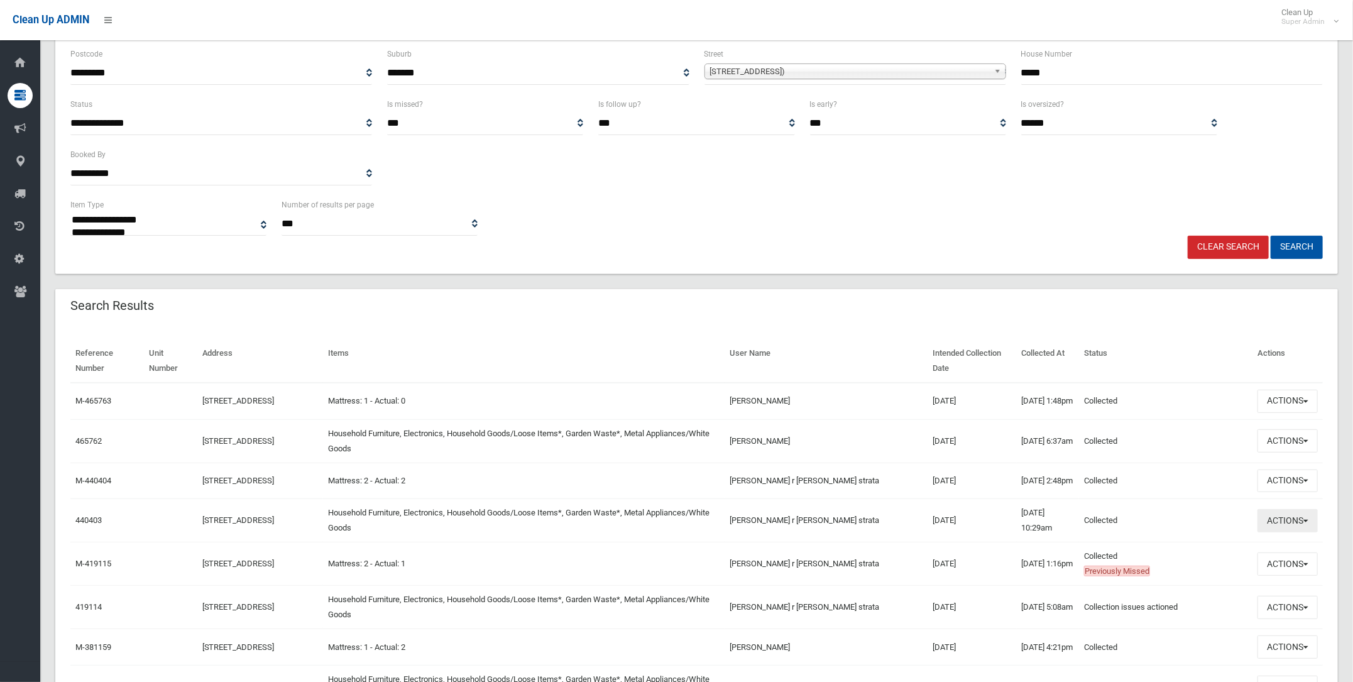
click at [1279, 532] on button "Actions" at bounding box center [1288, 520] width 60 height 23
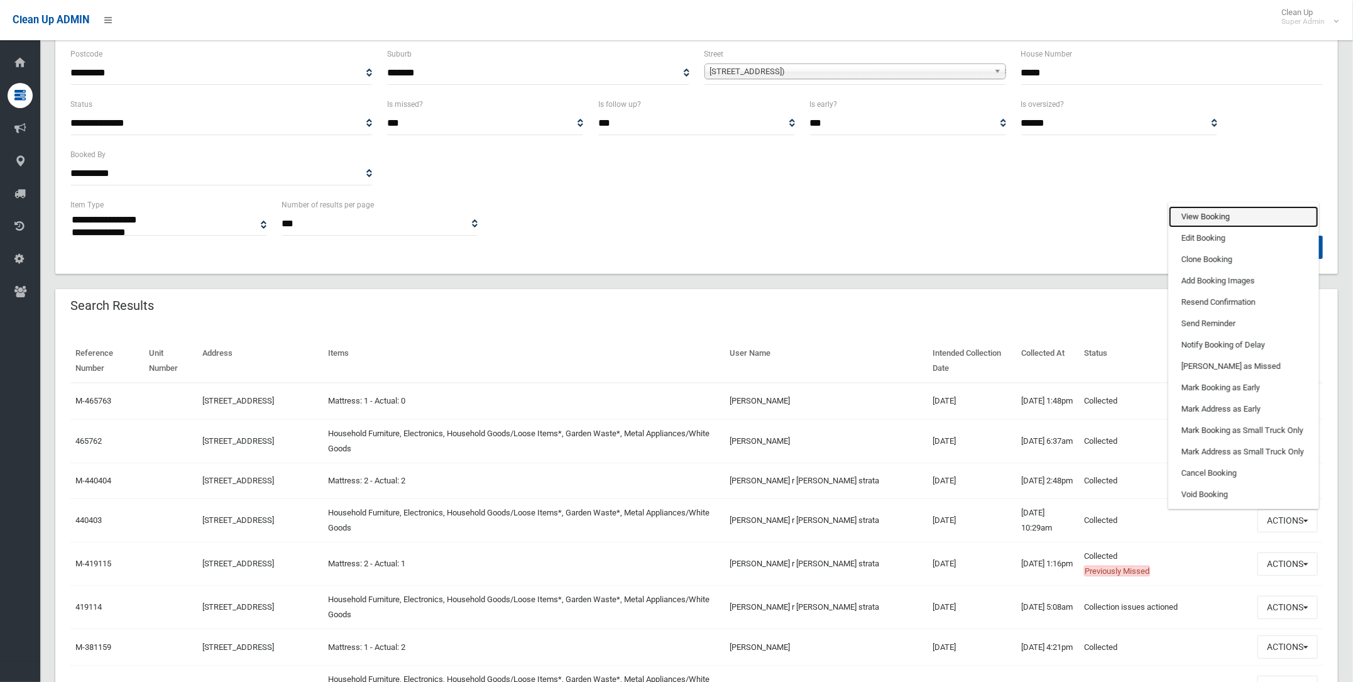
click at [1179, 228] on link "View Booking" at bounding box center [1244, 216] width 150 height 21
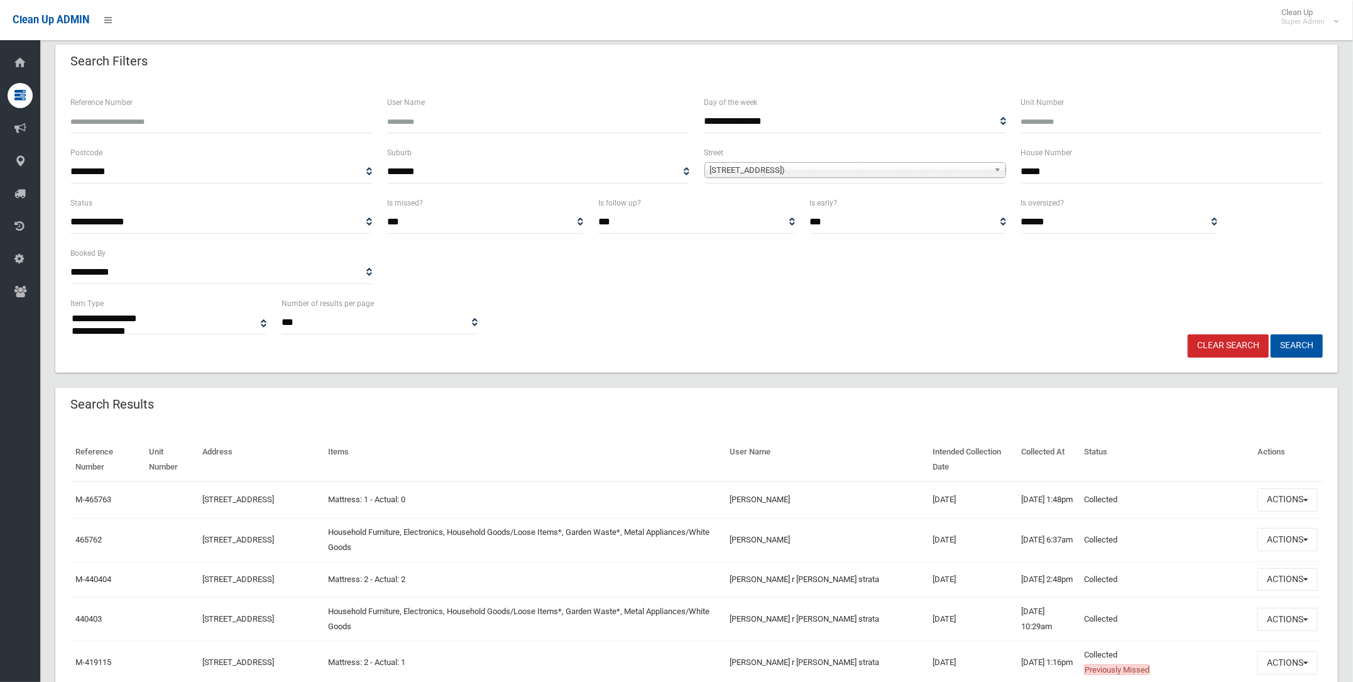
scroll to position [0, 0]
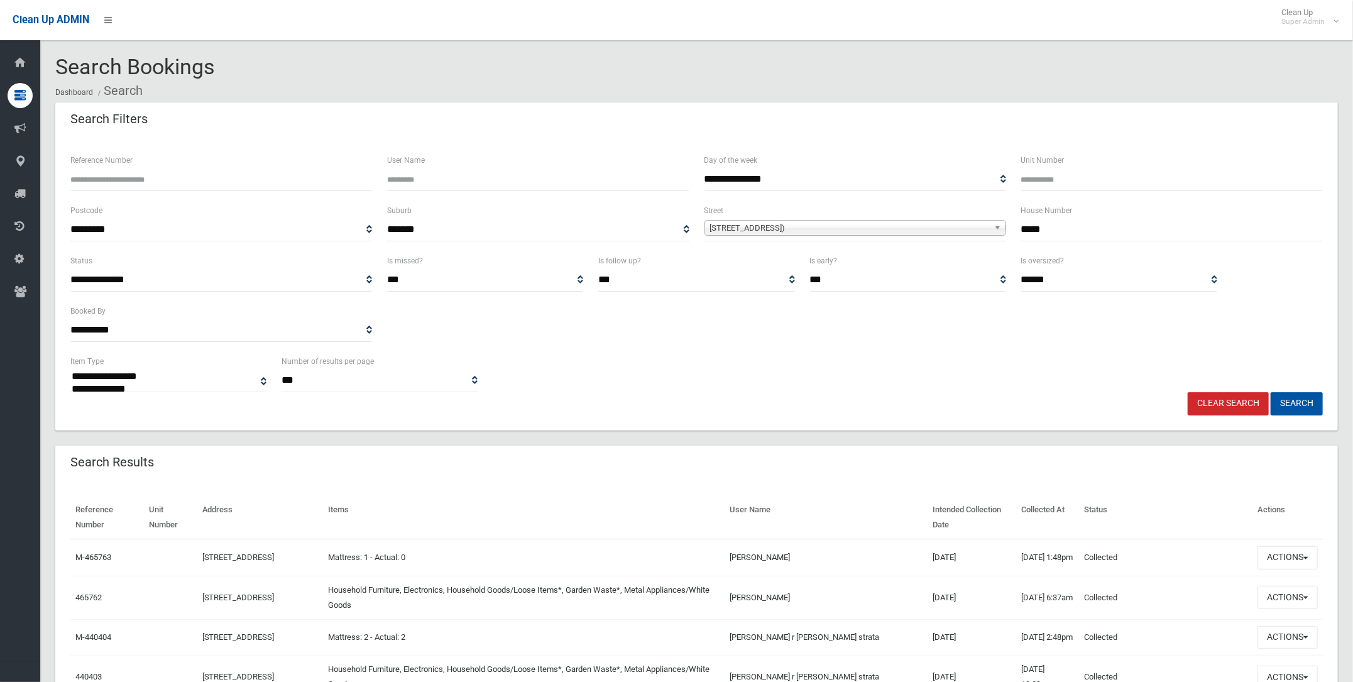
drag, startPoint x: 1001, startPoint y: 244, endPoint x: 975, endPoint y: 246, distance: 26.5
click at [975, 246] on div "**********" at bounding box center [697, 228] width 1268 height 50
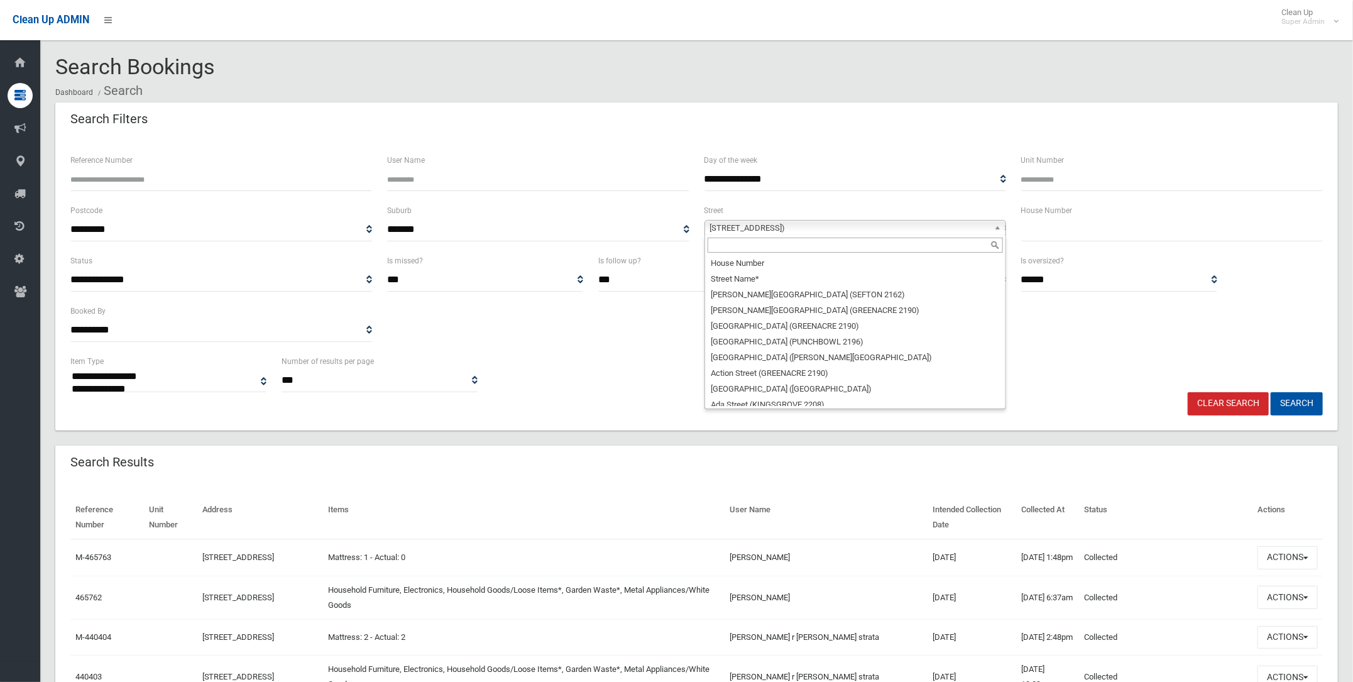
click at [837, 223] on span "Croydon Street (LAKEMBA 2195)" at bounding box center [849, 228] width 279 height 15
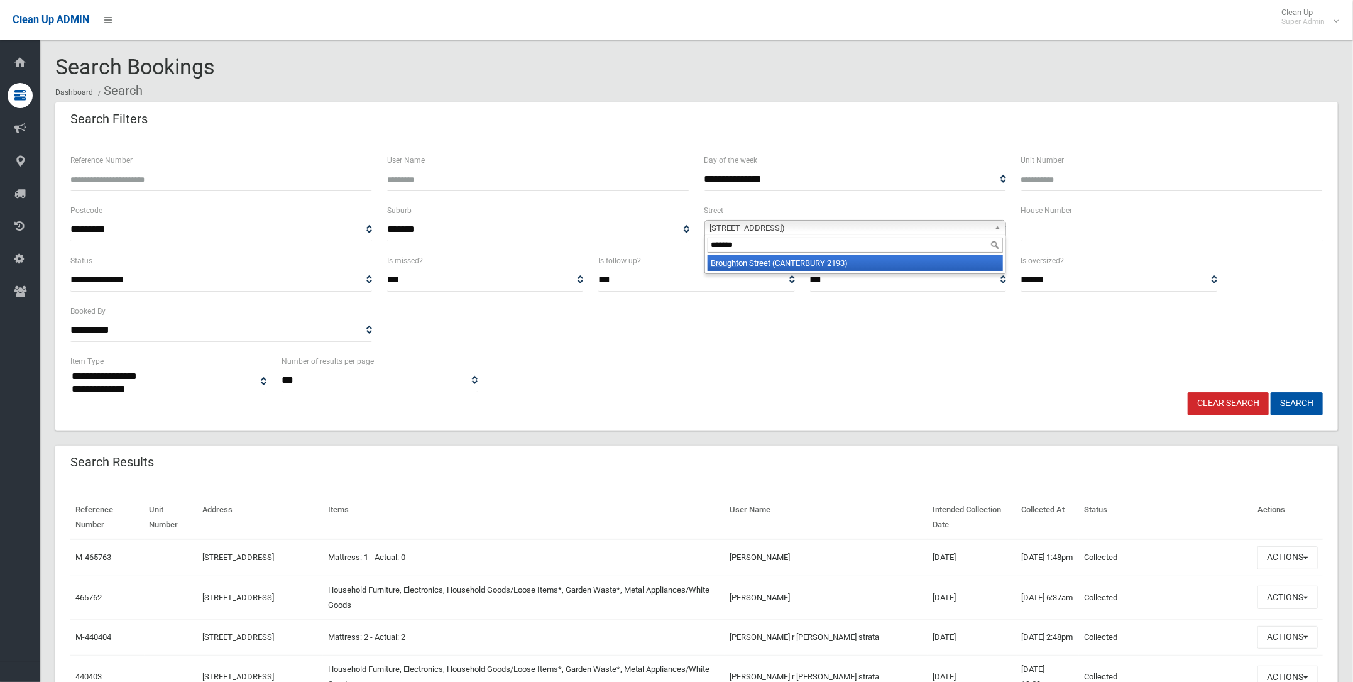
type input "*******"
click at [753, 258] on li "Brought on Street (CANTERBURY 2193)" at bounding box center [855, 263] width 295 height 16
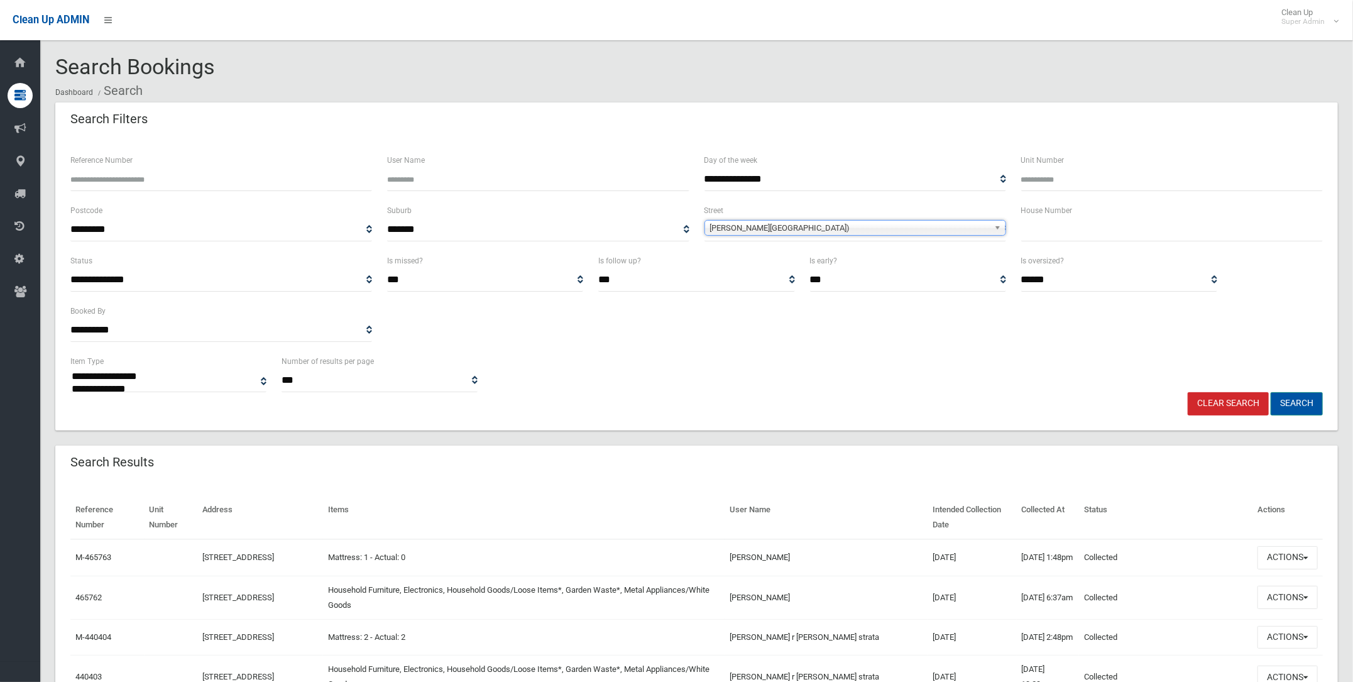
click at [1297, 399] on button "Search" at bounding box center [1297, 403] width 52 height 23
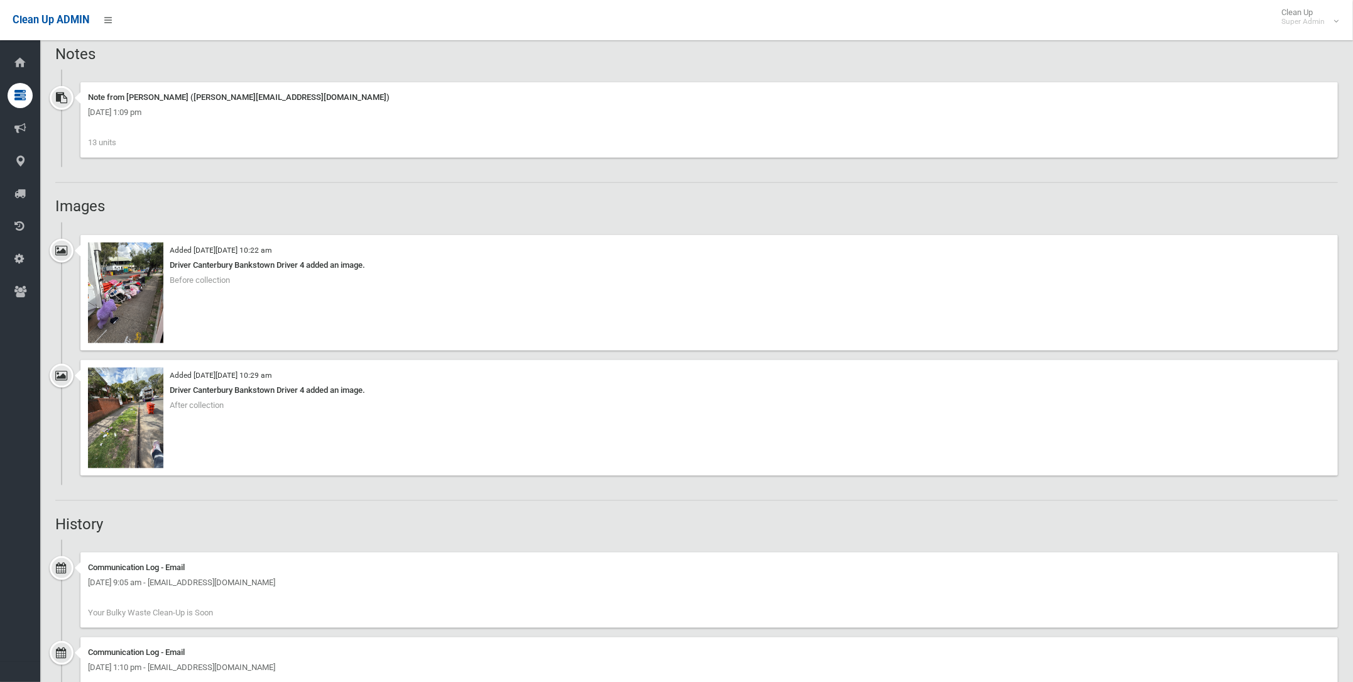
scroll to position [942, 0]
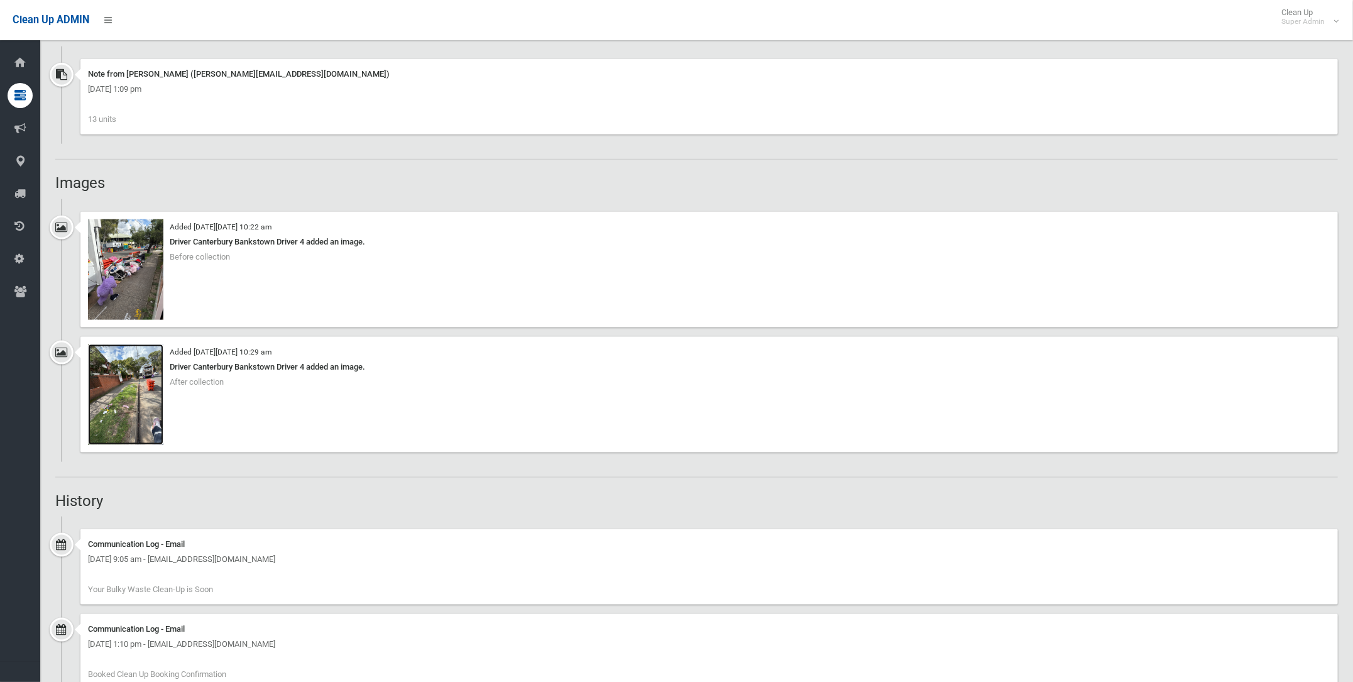
click at [133, 391] on img at bounding box center [125, 394] width 75 height 101
click at [124, 258] on img at bounding box center [125, 269] width 75 height 101
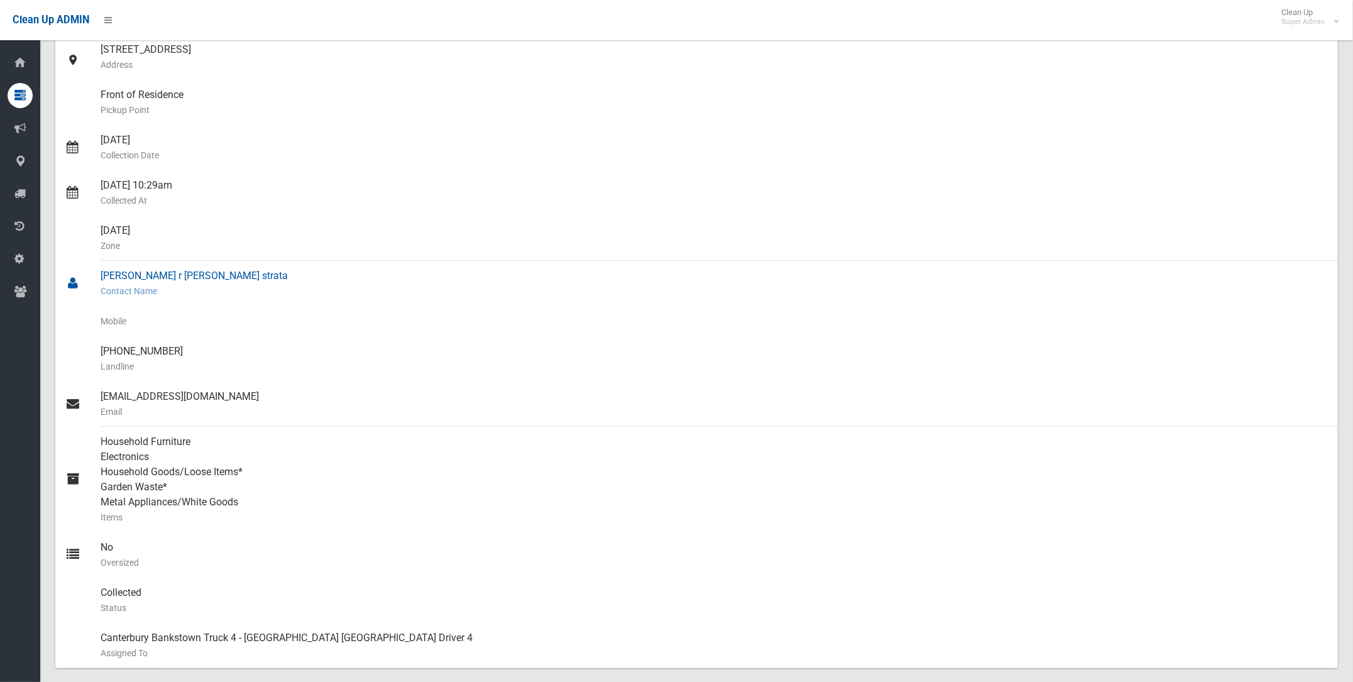
scroll to position [0, 0]
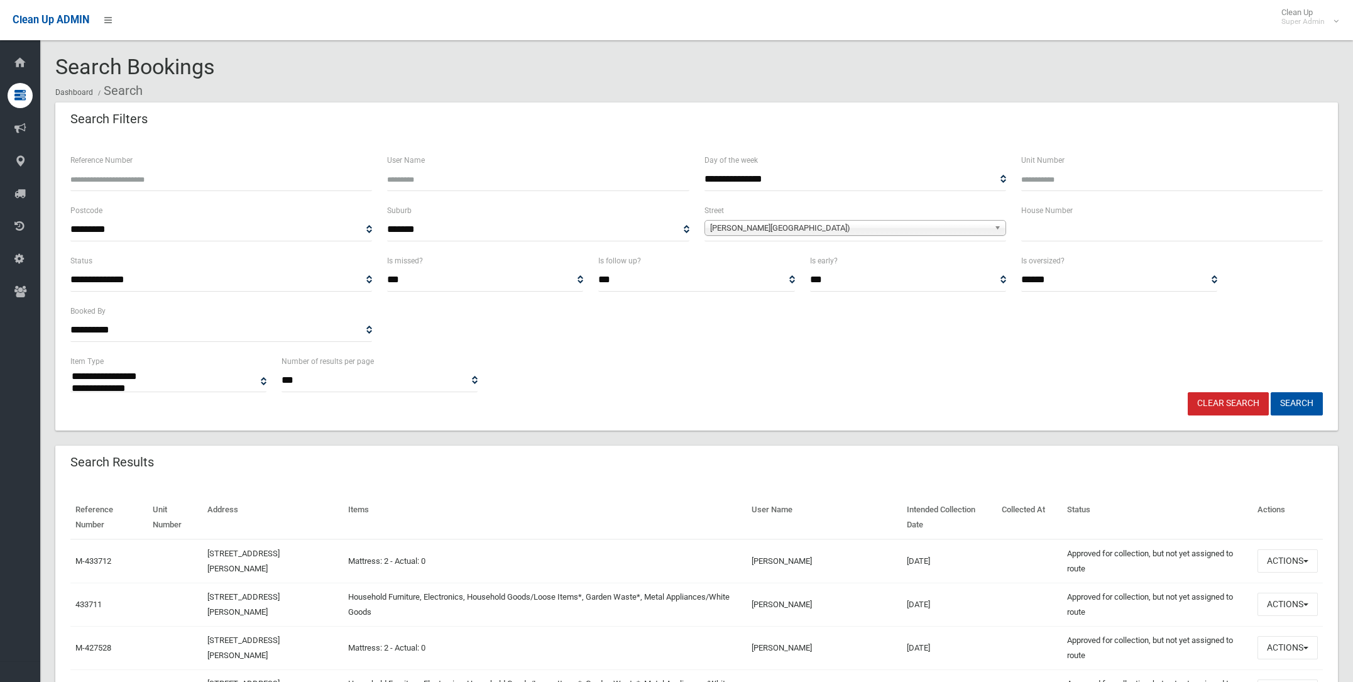
select select
click at [1039, 226] on input "text" at bounding box center [1172, 229] width 302 height 23
type input "*****"
click at [1293, 398] on button "Search" at bounding box center [1297, 403] width 52 height 23
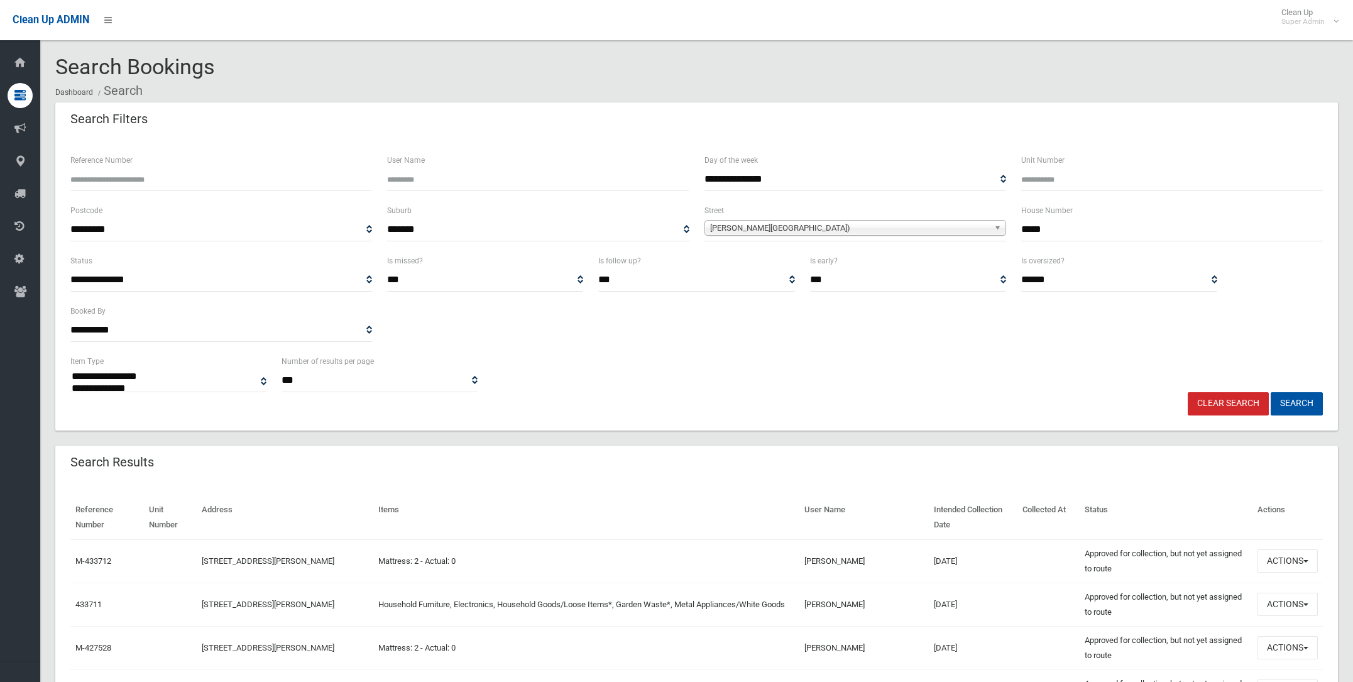
select select
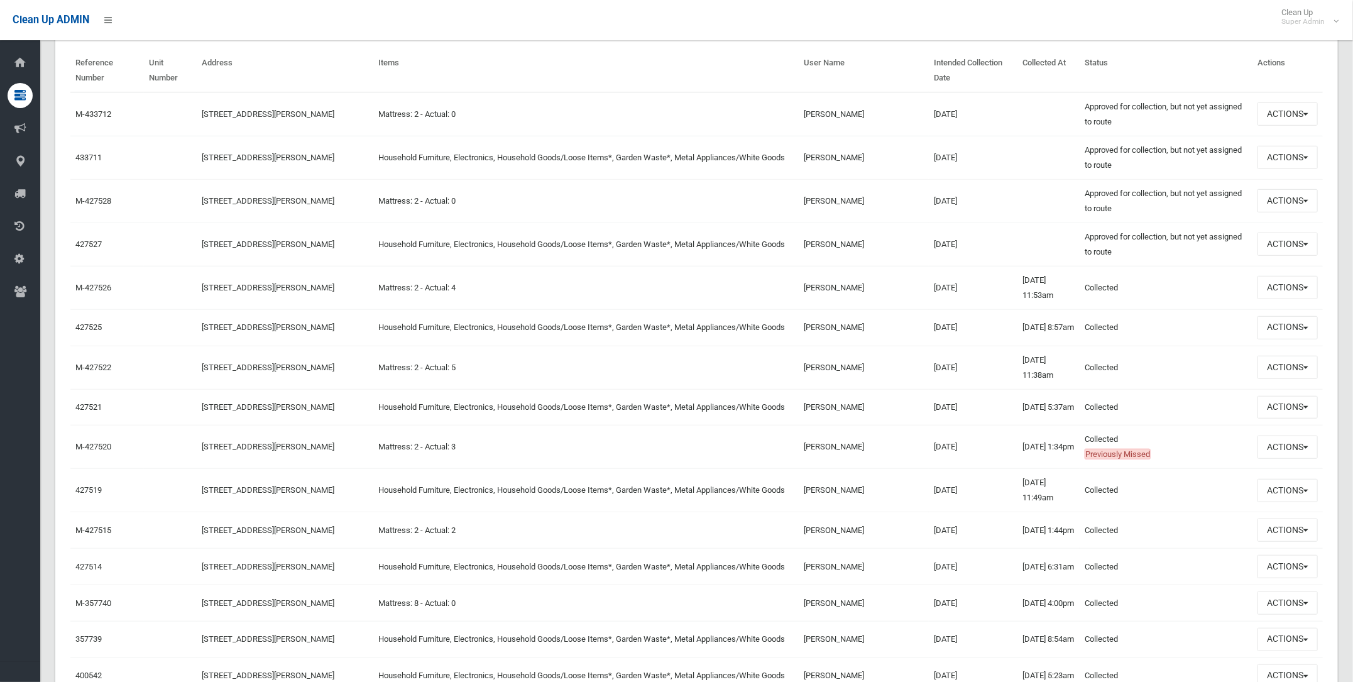
scroll to position [471, 0]
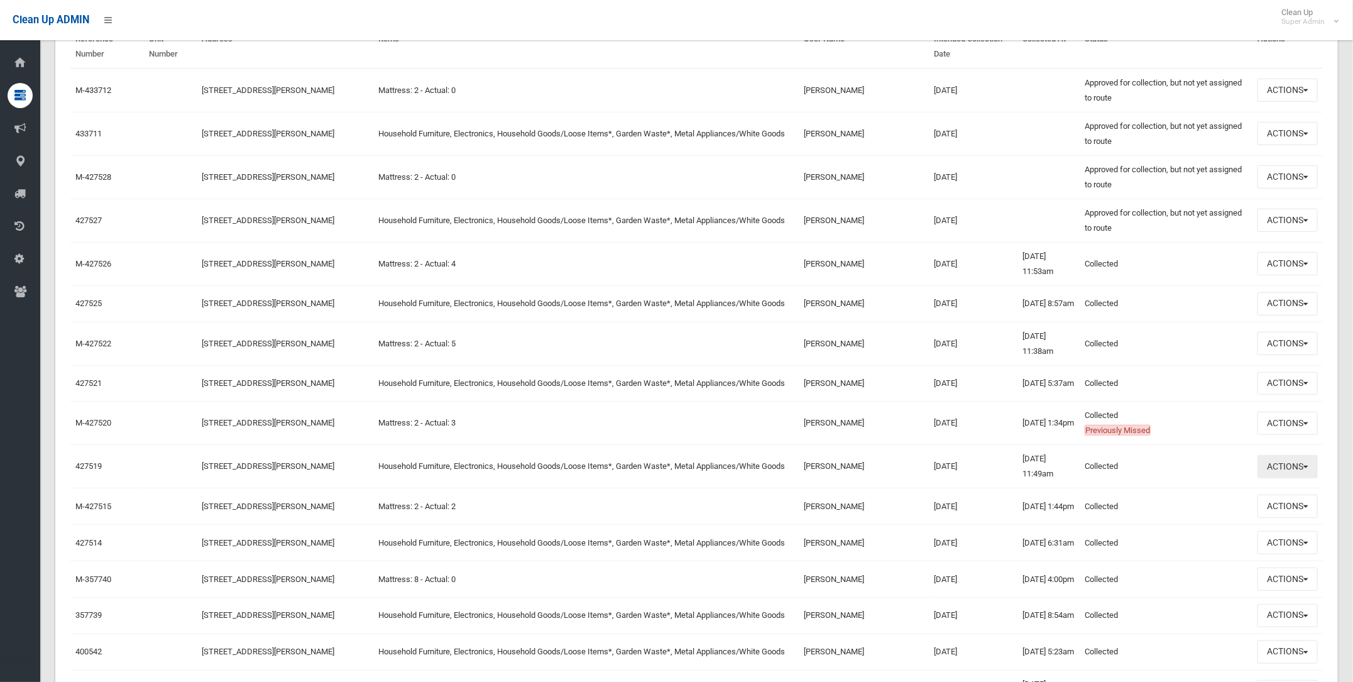
click at [1274, 474] on button "Actions" at bounding box center [1288, 466] width 60 height 23
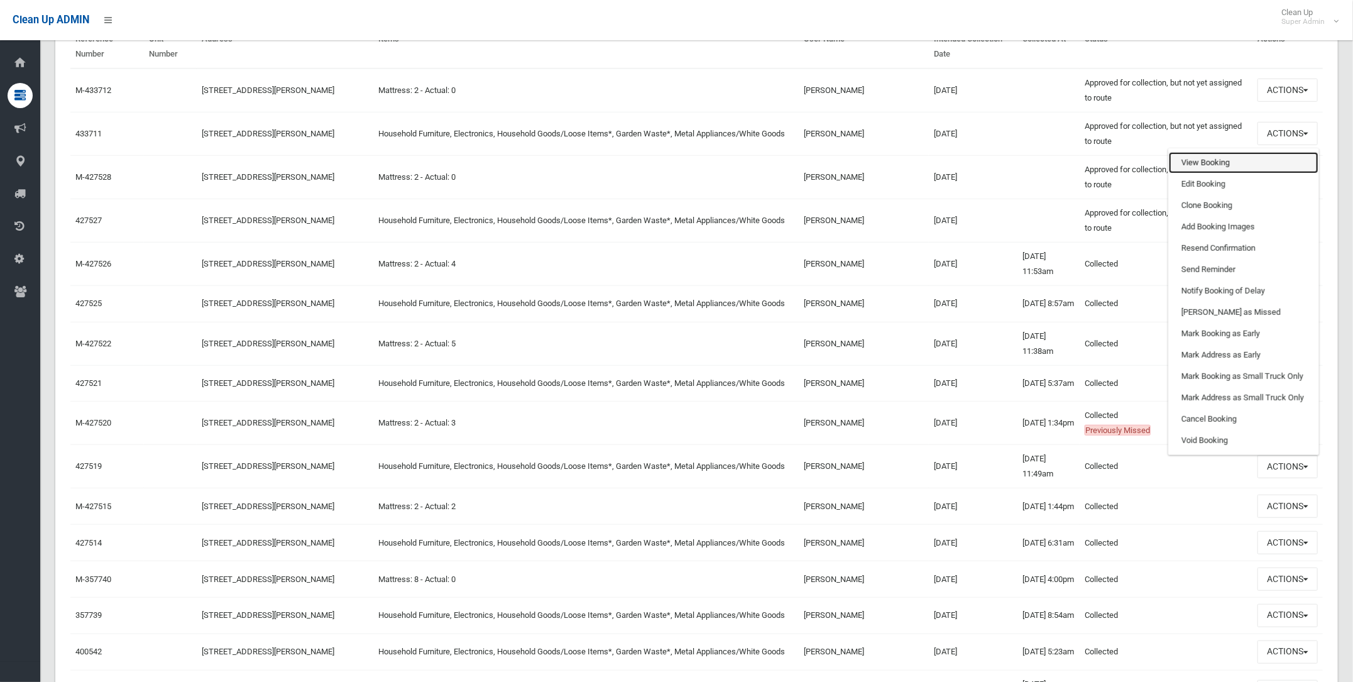
click at [1200, 173] on link "View Booking" at bounding box center [1244, 162] width 150 height 21
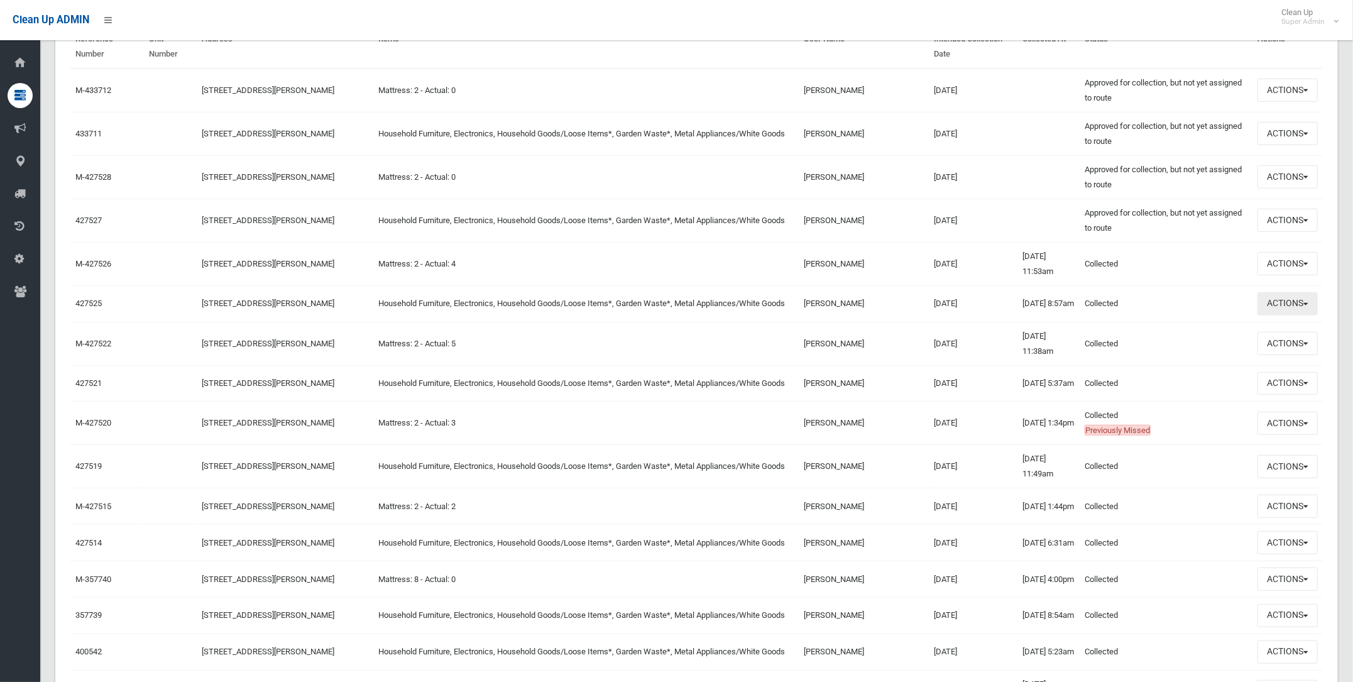
click at [1282, 302] on button "Actions" at bounding box center [1288, 303] width 60 height 23
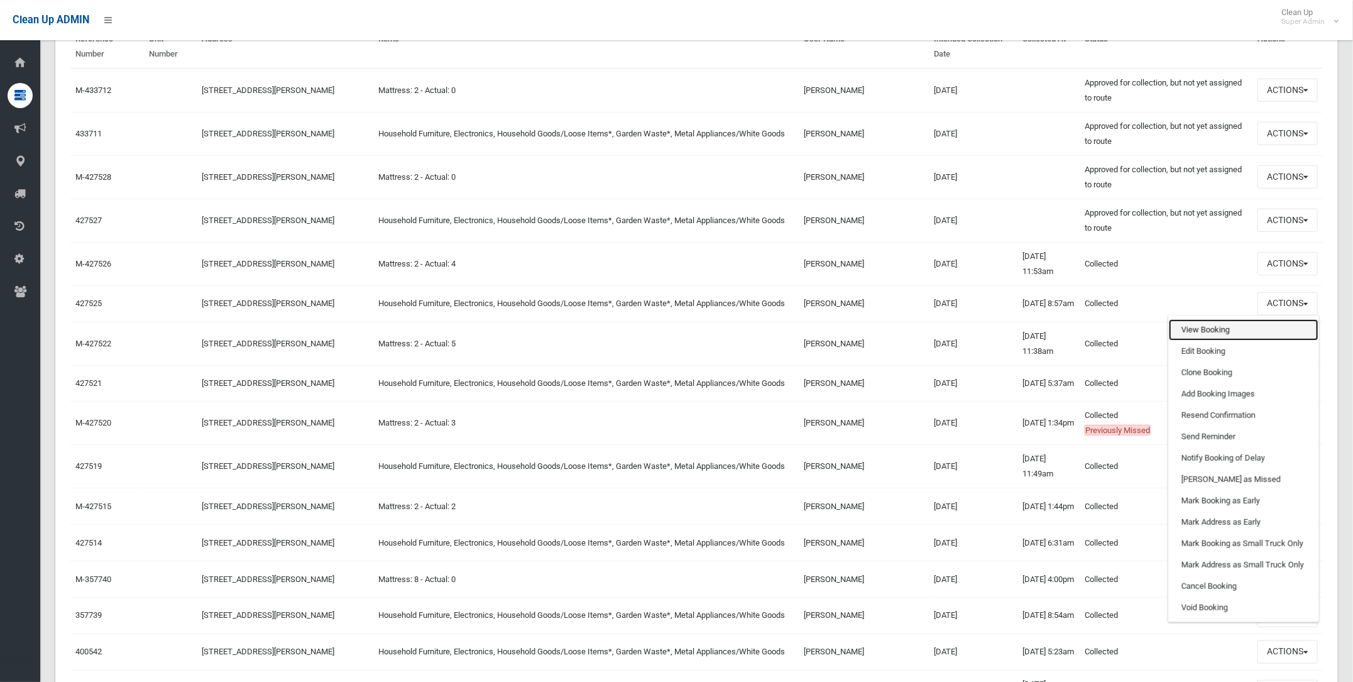
click at [1198, 327] on link "View Booking" at bounding box center [1244, 329] width 150 height 21
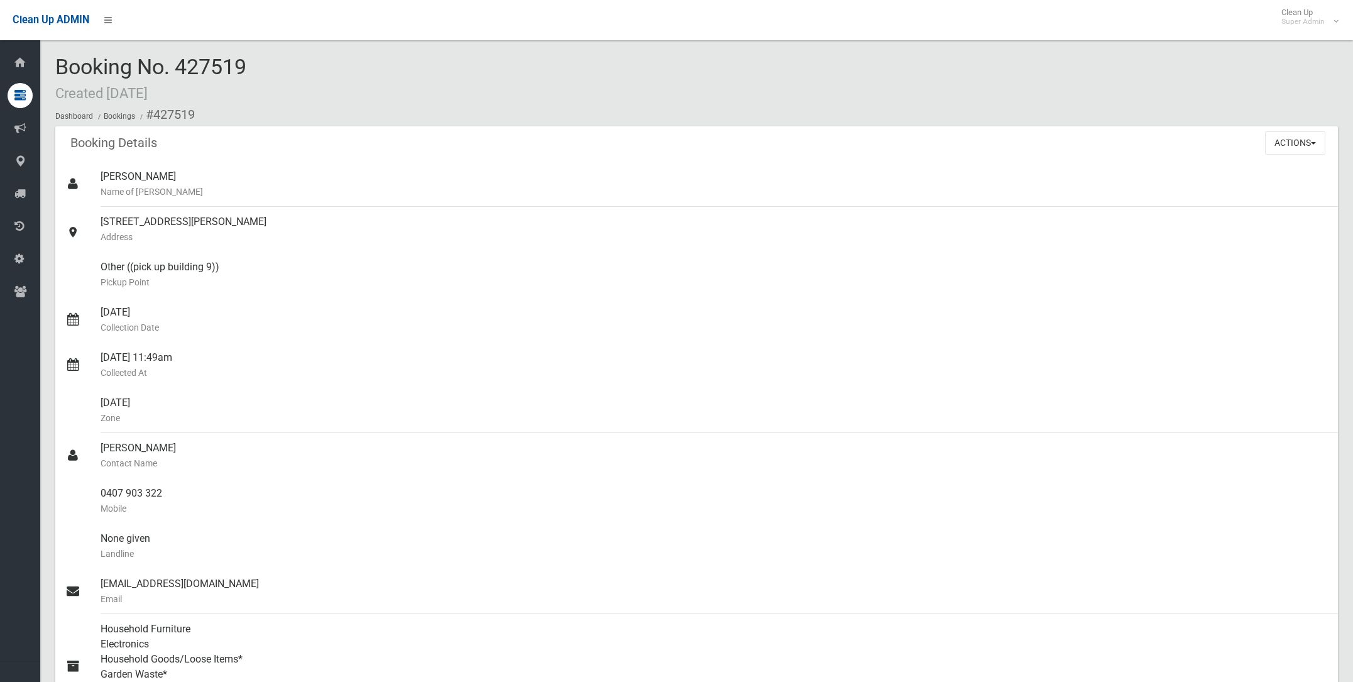
scroll to position [706, 0]
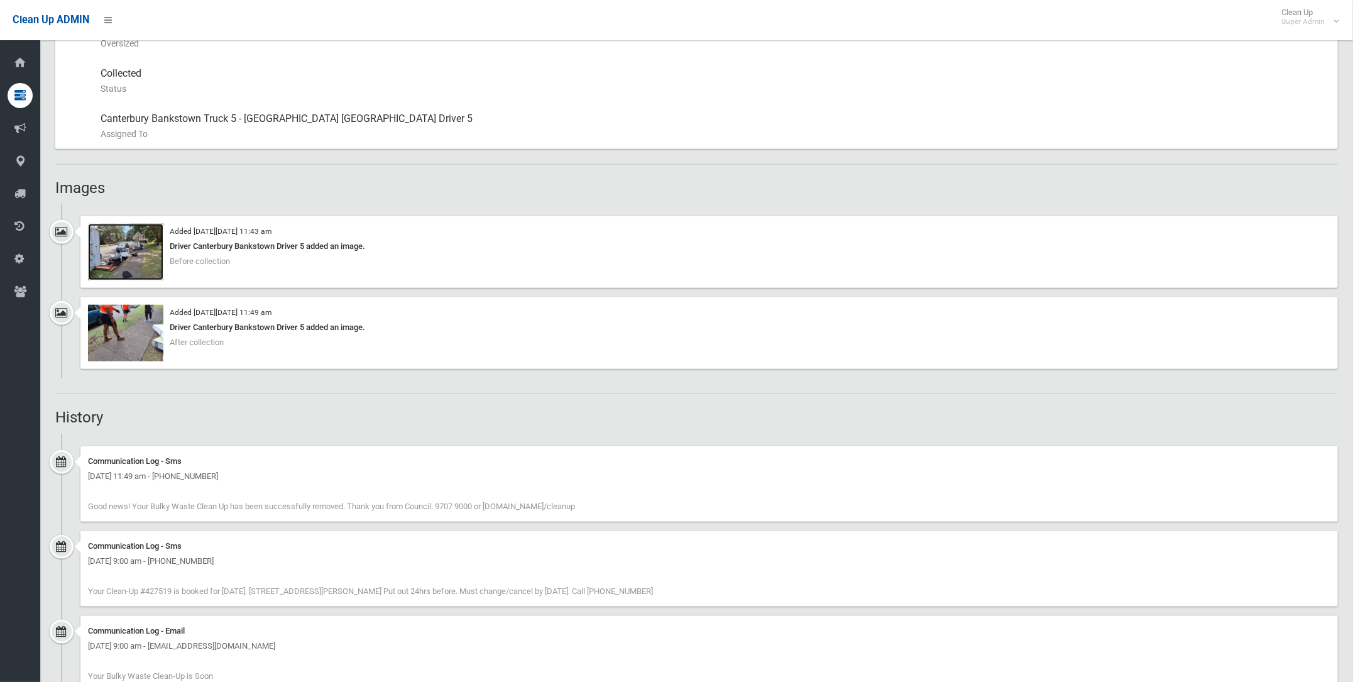
click at [121, 237] on img at bounding box center [125, 252] width 75 height 57
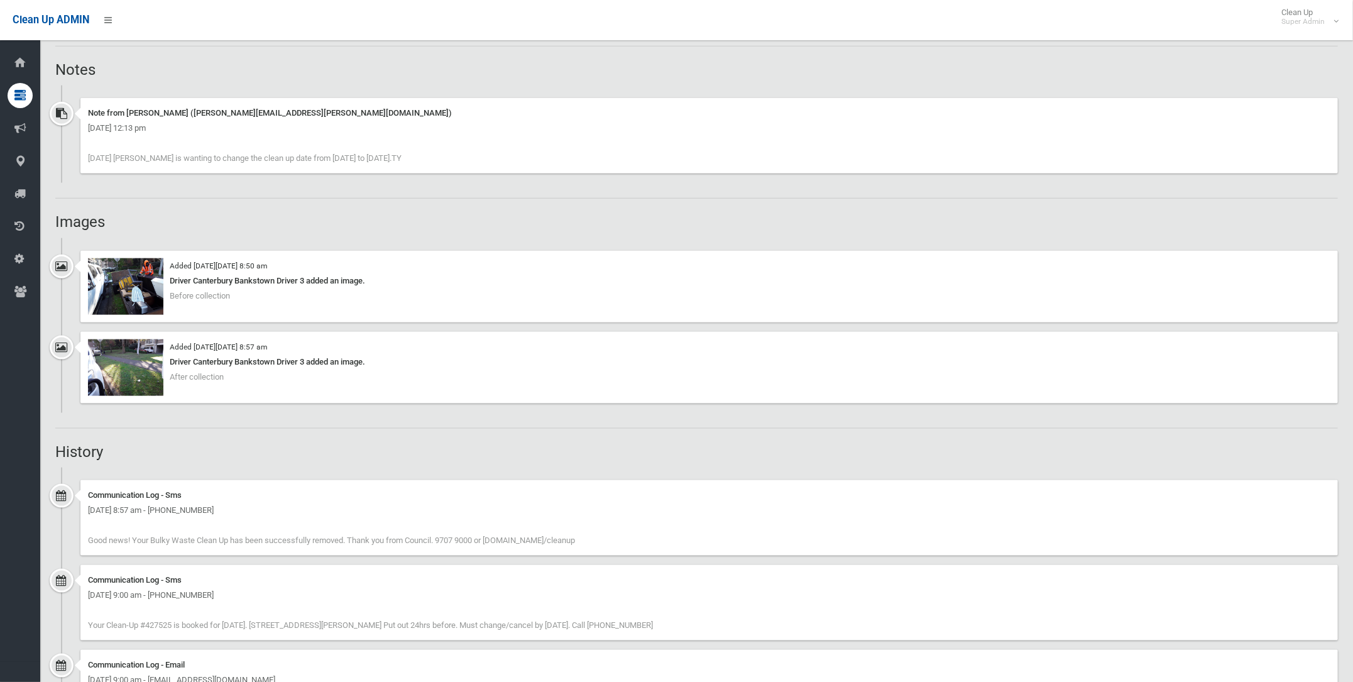
scroll to position [942, 0]
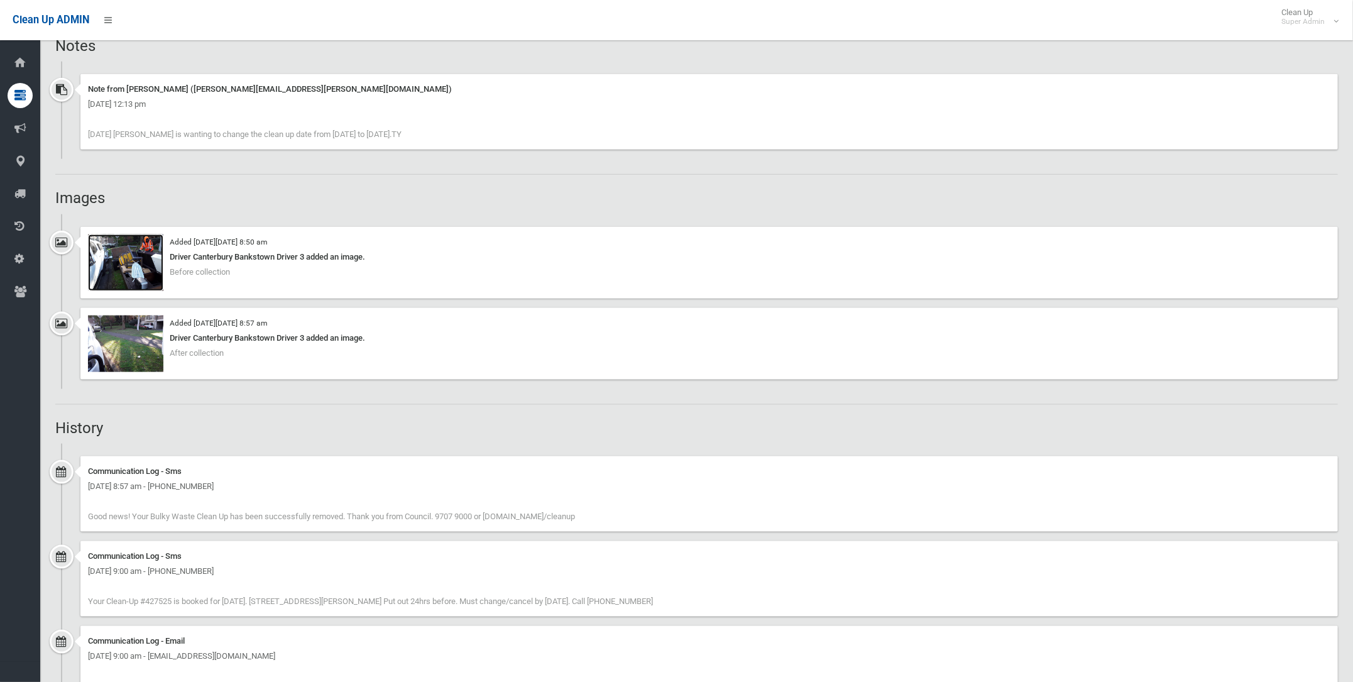
click at [132, 263] on img at bounding box center [125, 262] width 75 height 57
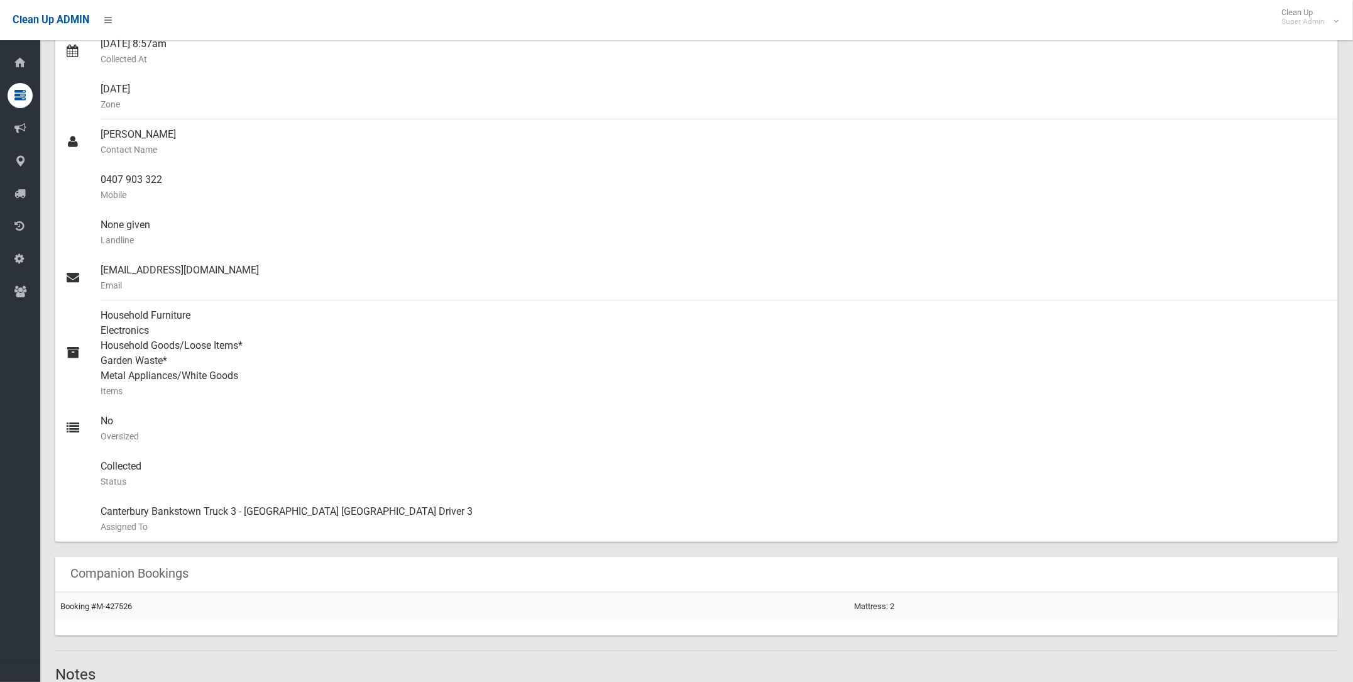
scroll to position [0, 0]
